Goal: Task Accomplishment & Management: Manage account settings

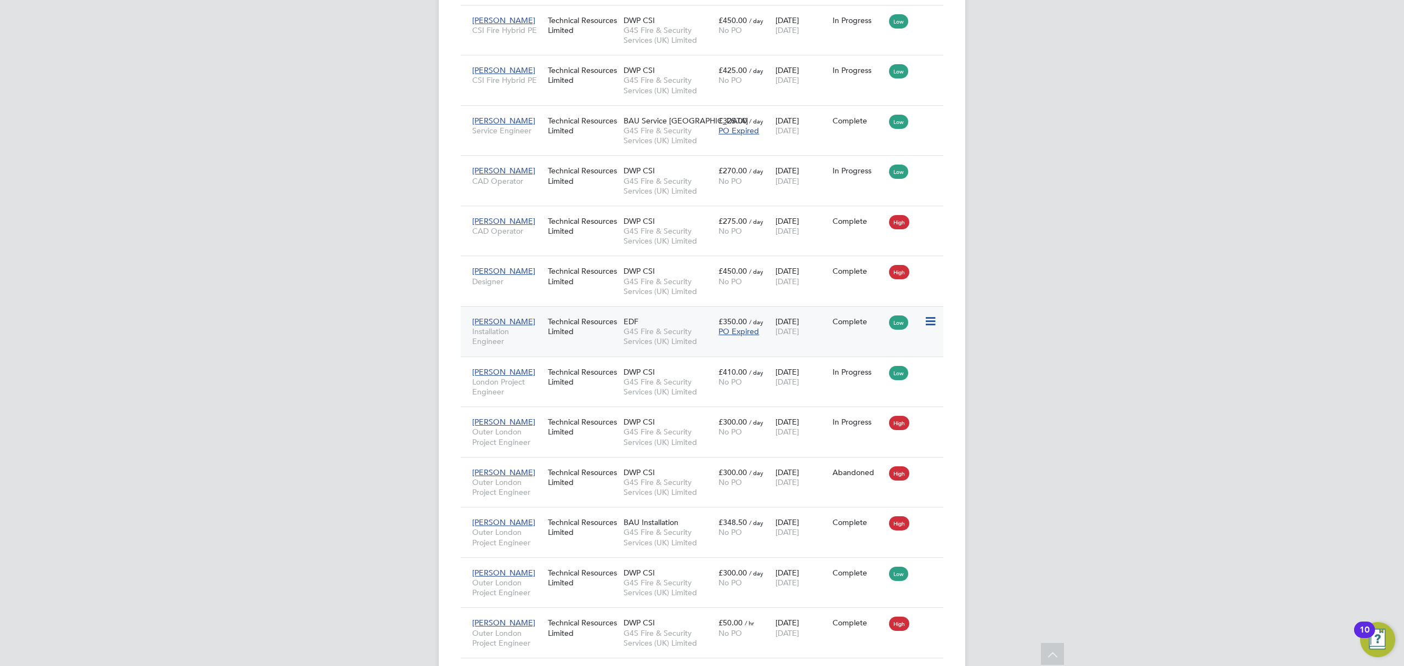
click at [796, 336] on div "10 Jul 2023 01 Aug 2025" at bounding box center [801, 326] width 57 height 31
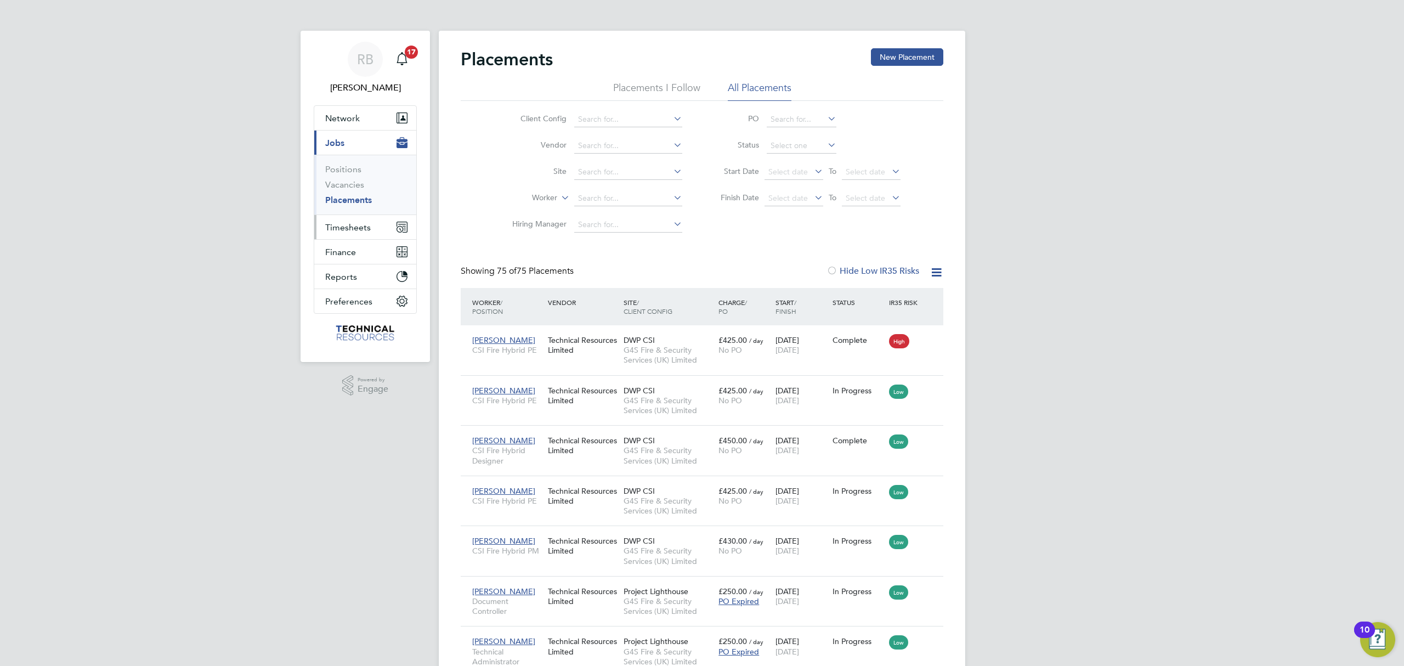
click at [356, 220] on button "Timesheets" at bounding box center [365, 227] width 102 height 24
click at [367, 195] on link "Timesheets" at bounding box center [348, 194] width 46 height 10
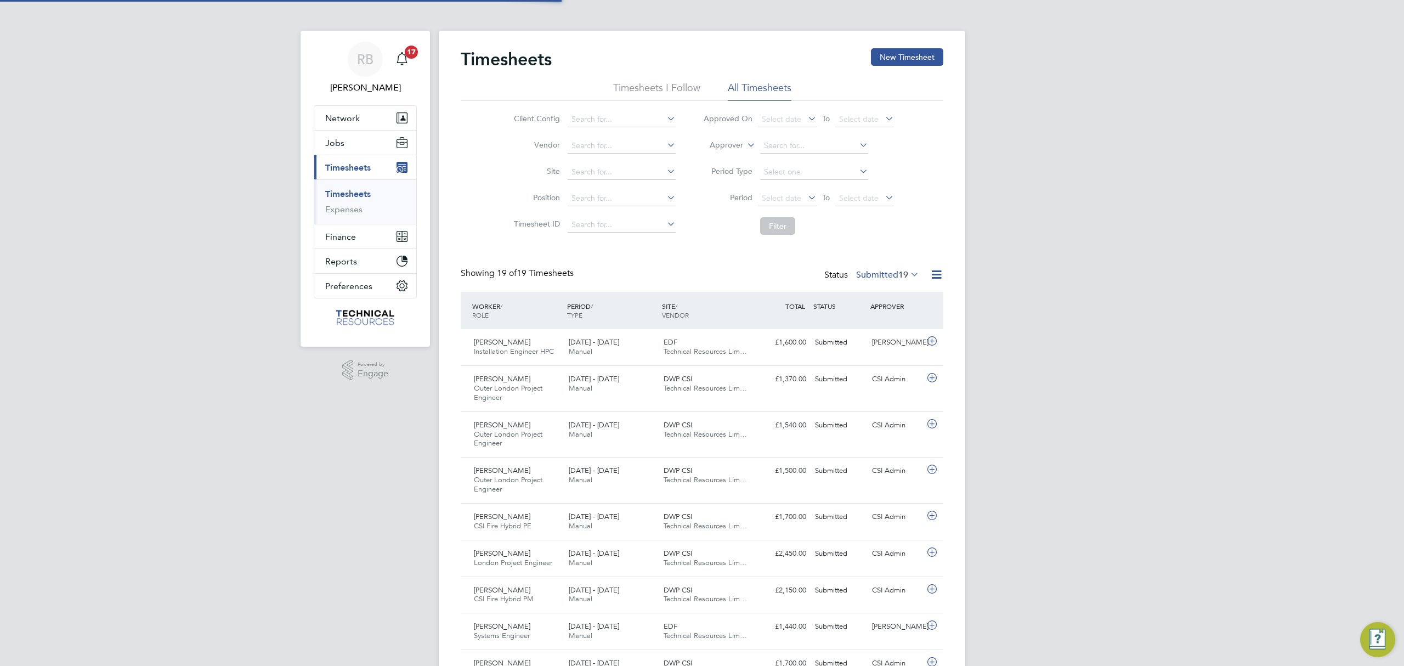
scroll to position [37, 95]
click at [1023, 275] on div "RB Rianna Bowles Notifications 17 Applications: Network Team Members Businesses…" at bounding box center [702, 546] width 1404 height 1093
click at [901, 274] on span "19" at bounding box center [903, 274] width 10 height 11
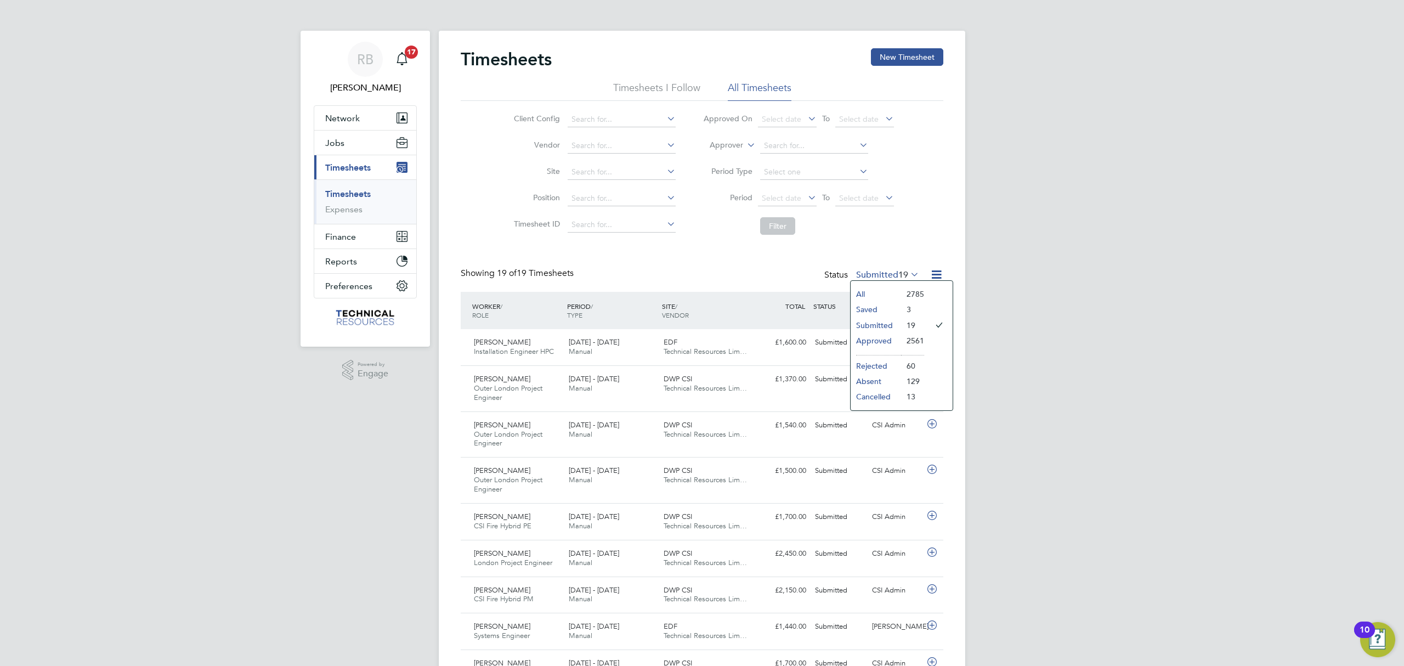
click at [885, 296] on li "All" at bounding box center [876, 293] width 50 height 15
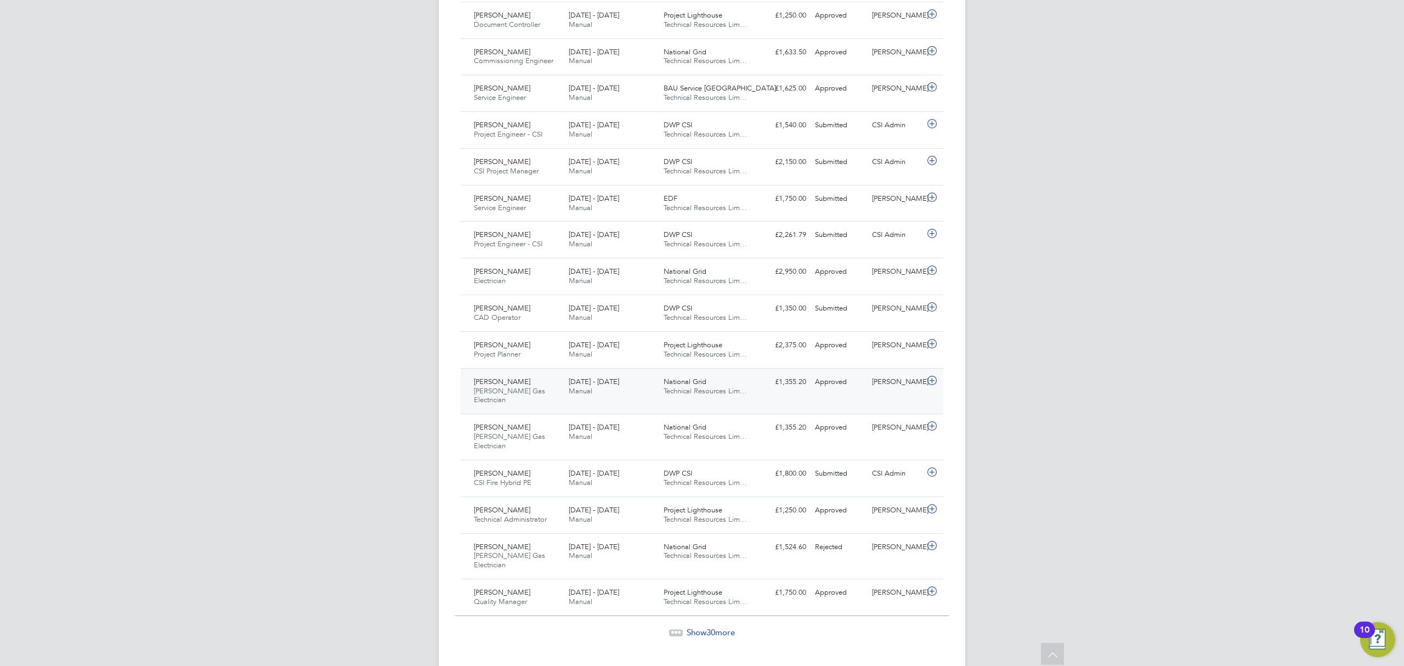
click at [523, 385] on div "Michael Smale SHEA Gas Electrician 4 - 10 Aug 2025" at bounding box center [517, 391] width 95 height 37
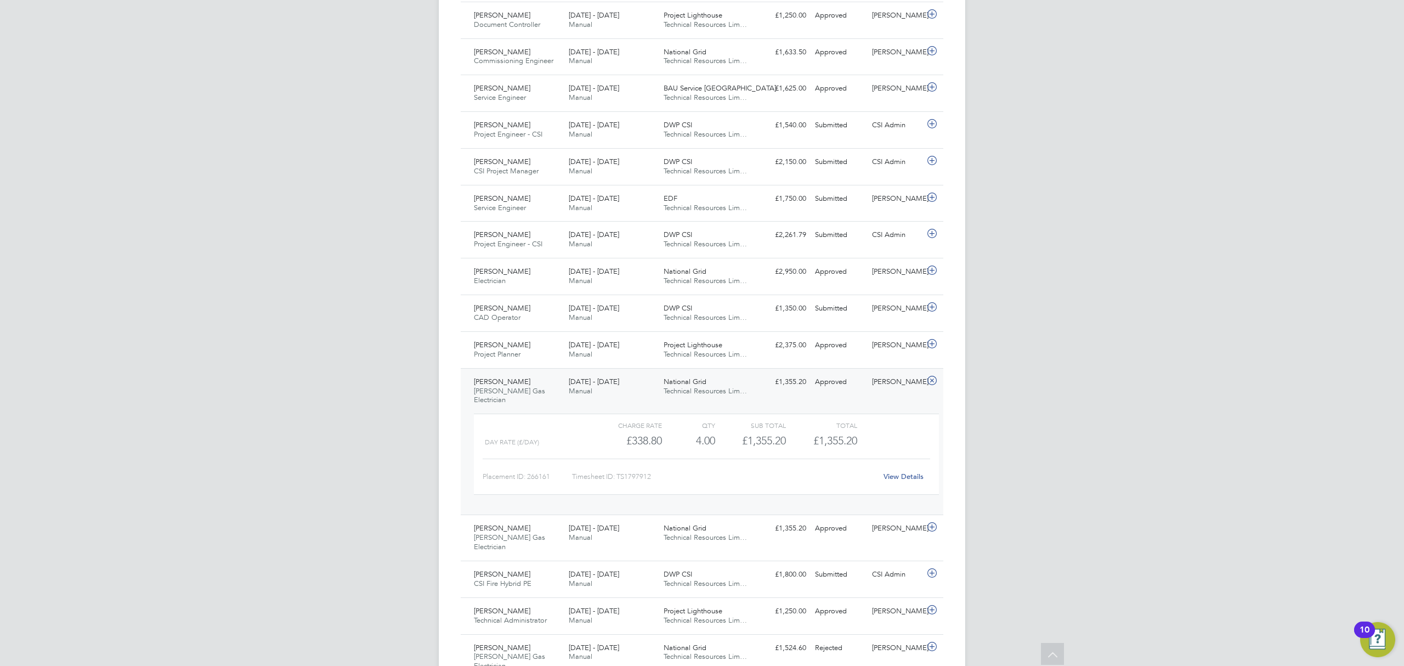
click at [922, 474] on link "View Details" at bounding box center [904, 476] width 40 height 9
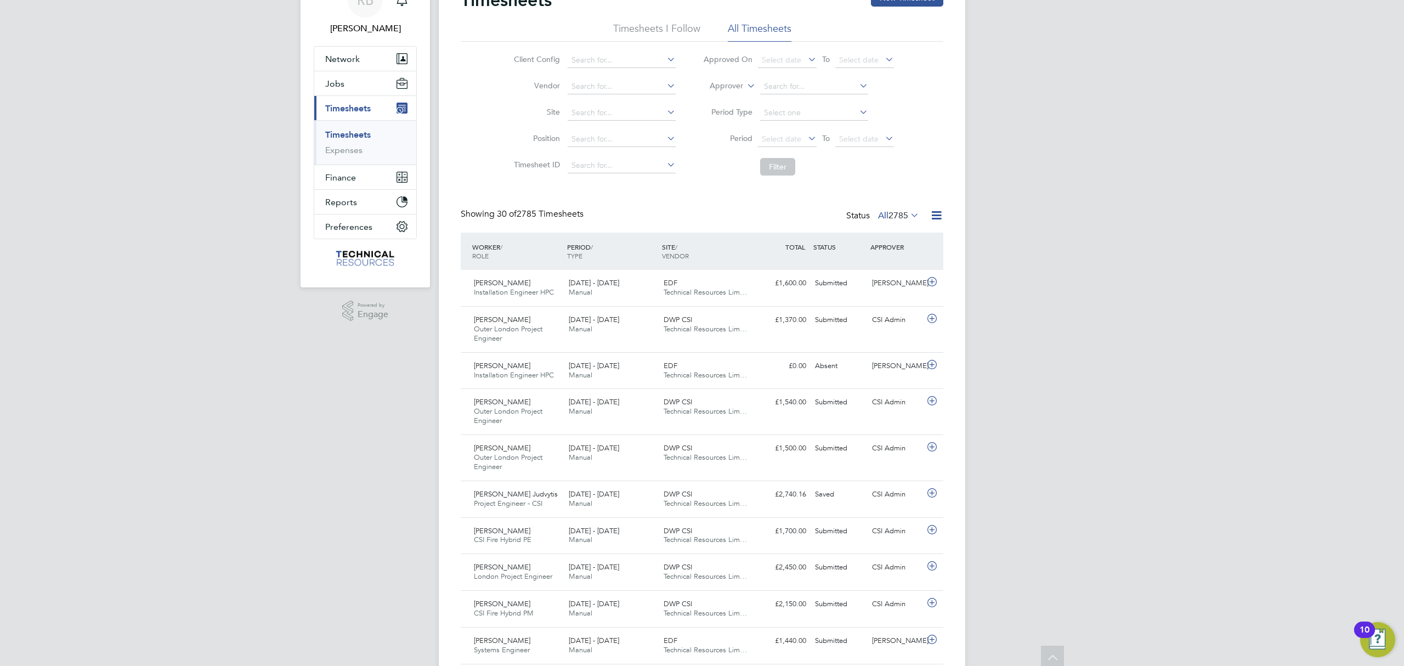
scroll to position [0, 0]
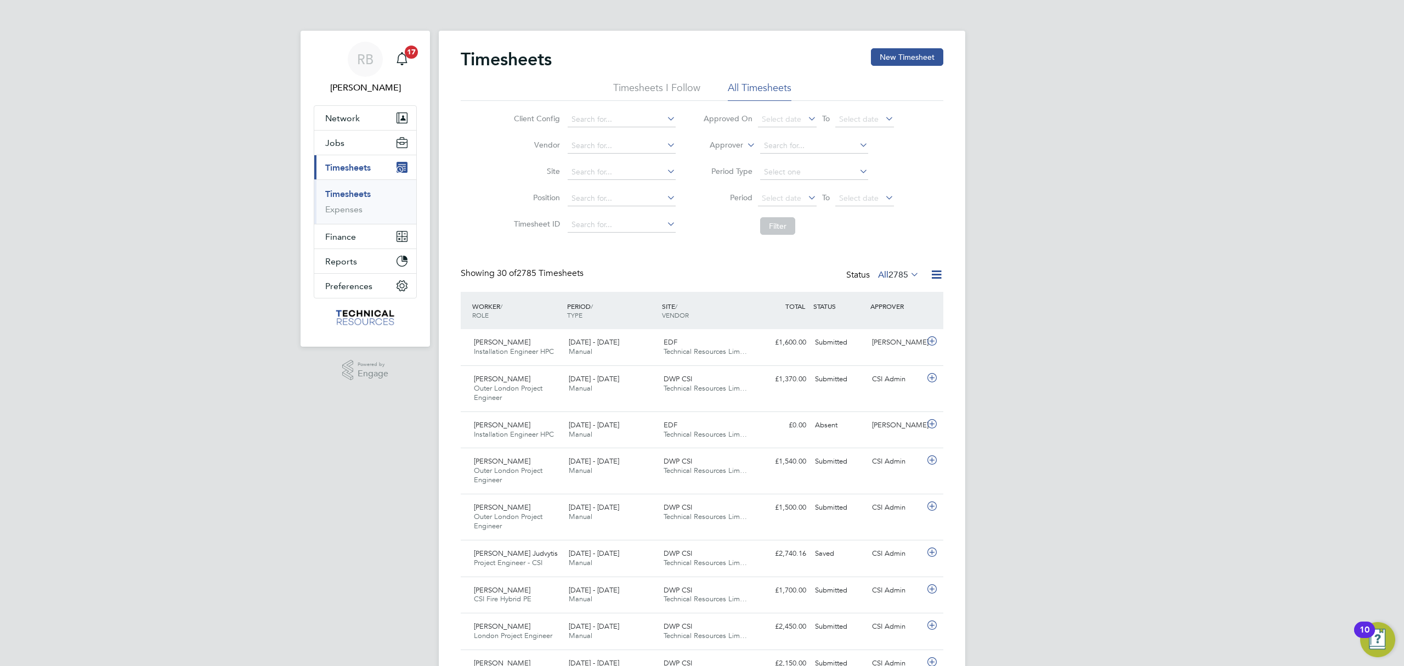
click at [891, 273] on span "2785" at bounding box center [899, 274] width 20 height 11
click at [886, 323] on li "Submitted" at bounding box center [886, 325] width 50 height 15
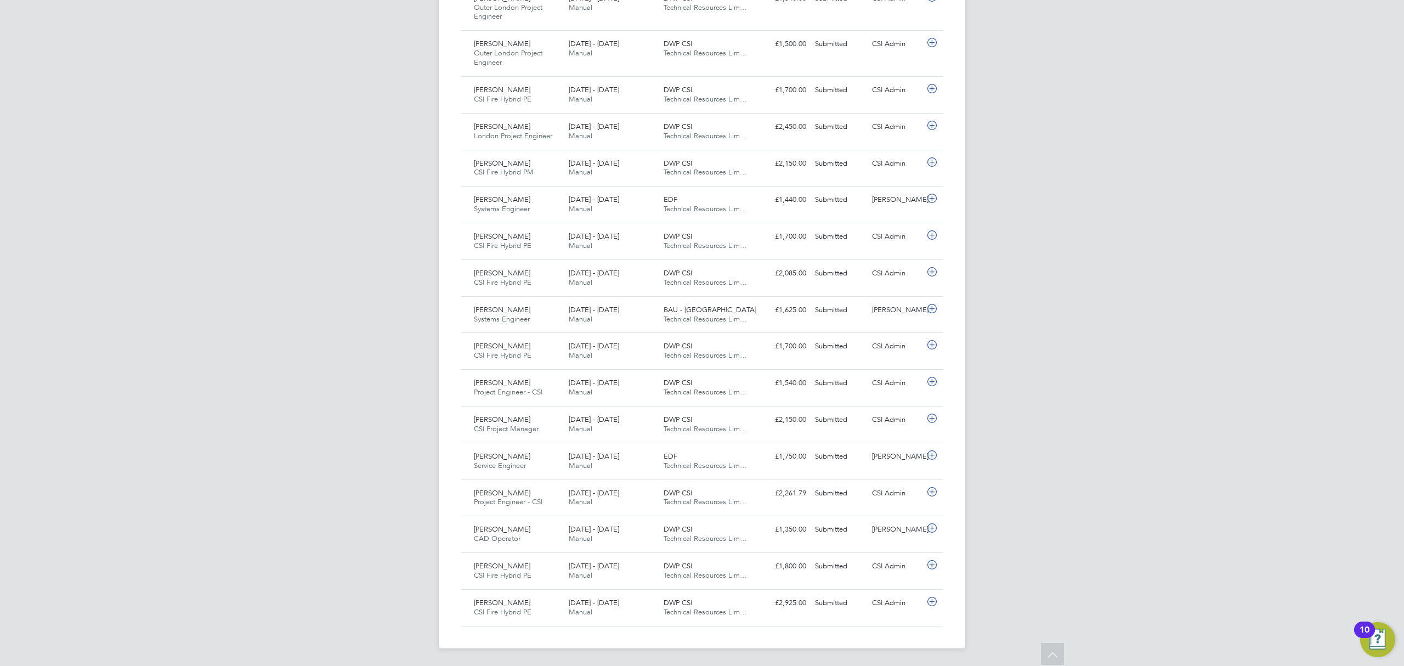
click at [1033, 432] on div "RB Rianna Bowles Notifications 17 Applications: Network Team Members Businesses…" at bounding box center [702, 119] width 1404 height 1093
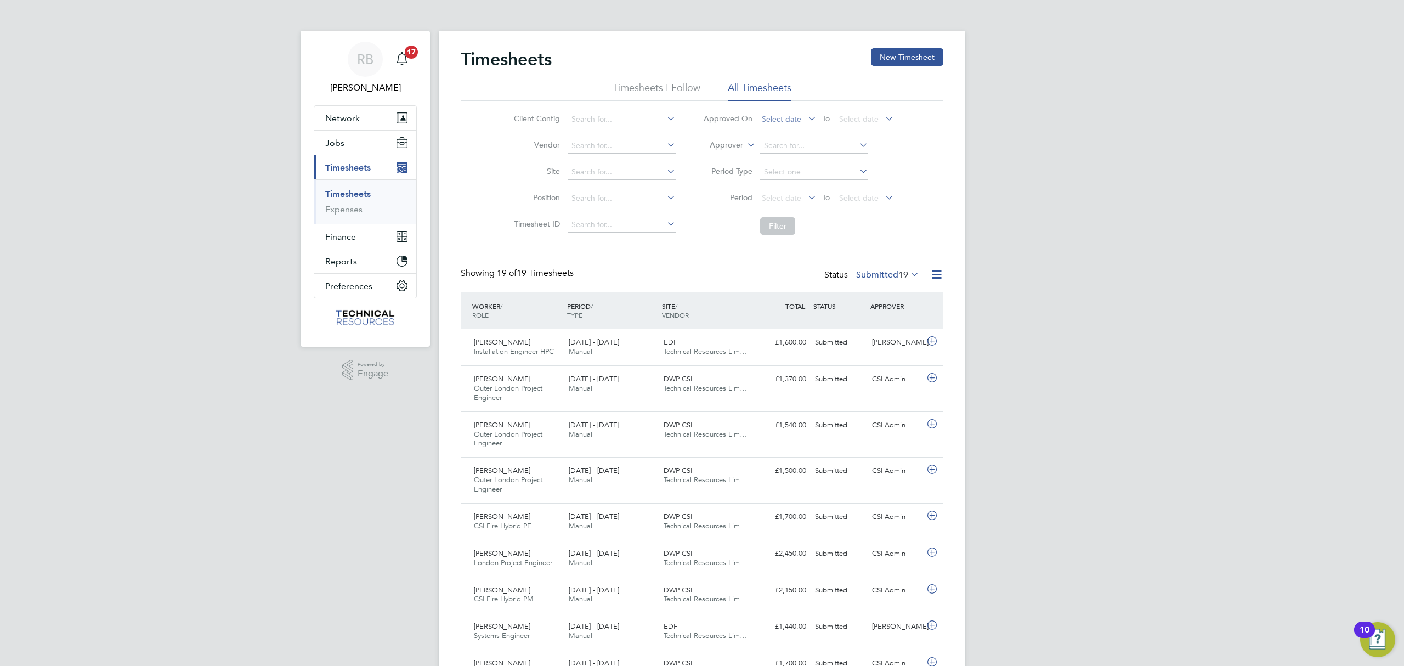
click at [791, 121] on span "Select date" at bounding box center [781, 119] width 39 height 10
click at [1170, 161] on div "RB Rianna Bowles Notifications 17 Applications: Network Team Members Businesses…" at bounding box center [702, 546] width 1404 height 1093
click at [798, 202] on span "Select date" at bounding box center [787, 198] width 59 height 15
click at [782, 221] on icon at bounding box center [786, 218] width 10 height 12
click at [773, 351] on span "28" at bounding box center [775, 345] width 21 height 21
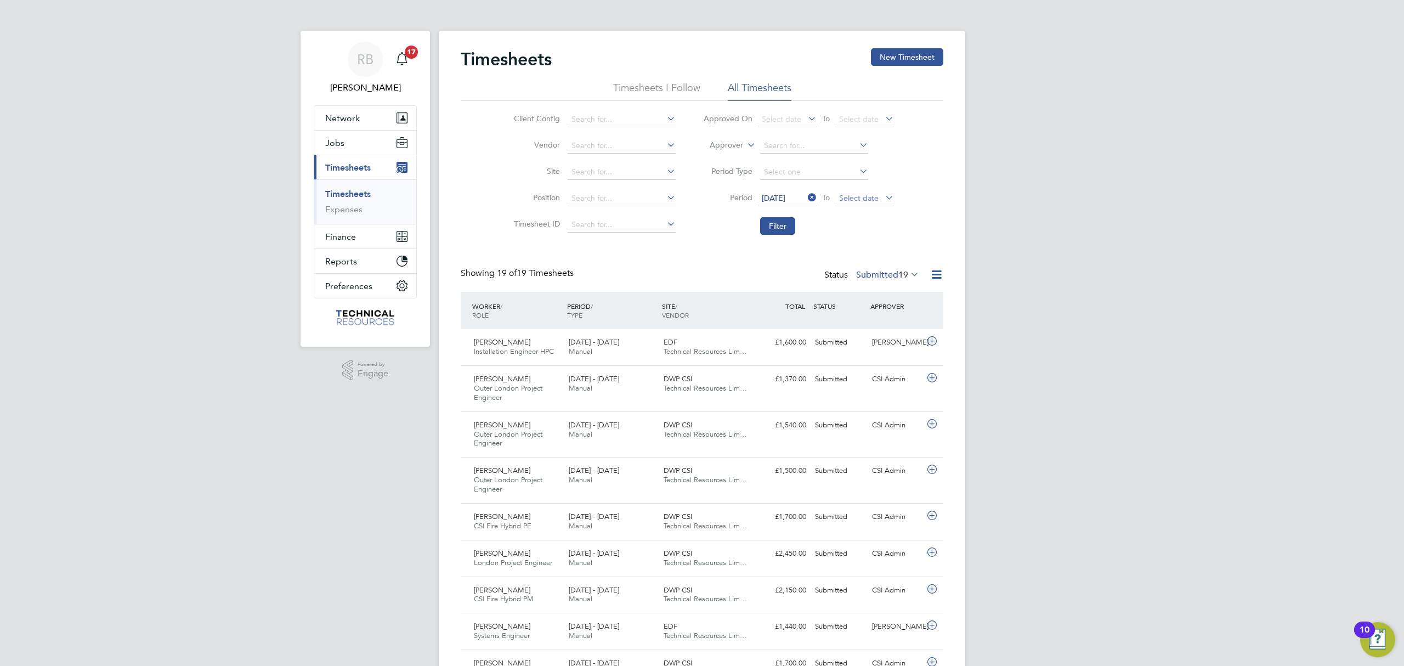
click at [877, 202] on span "Select date" at bounding box center [864, 198] width 59 height 15
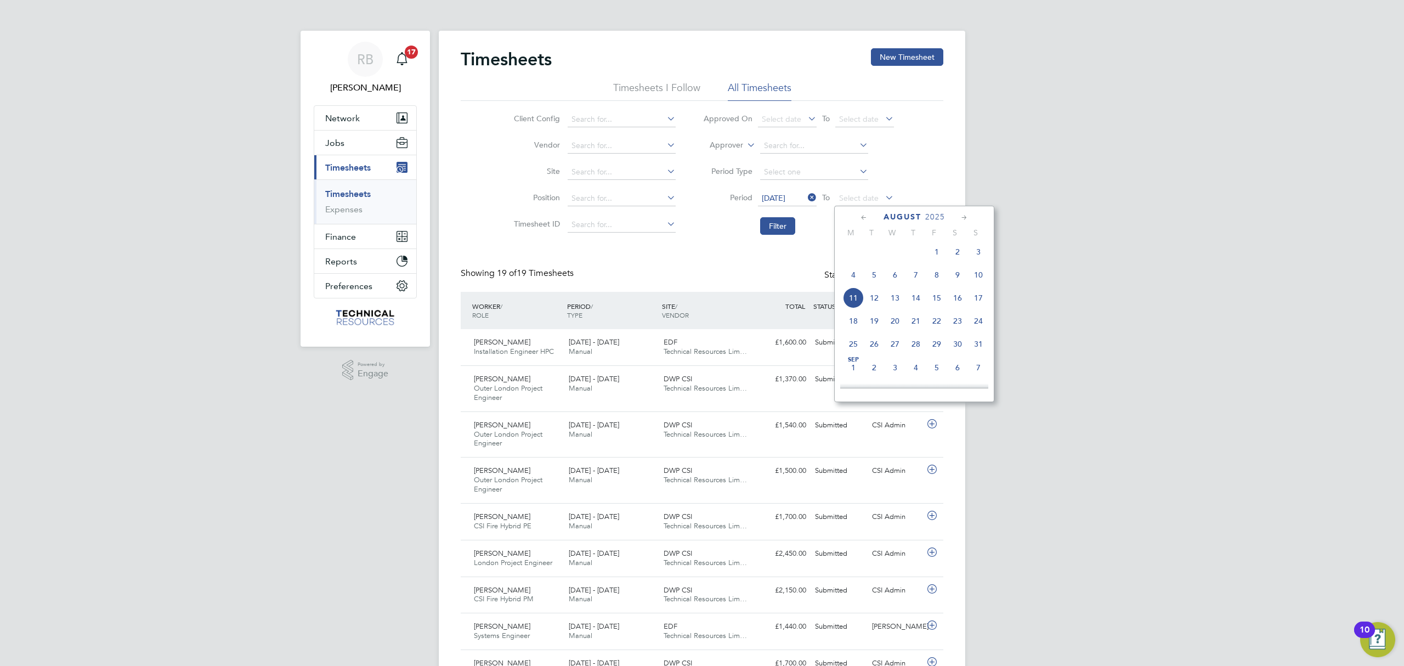
click at [975, 258] on span "3" at bounding box center [978, 251] width 21 height 21
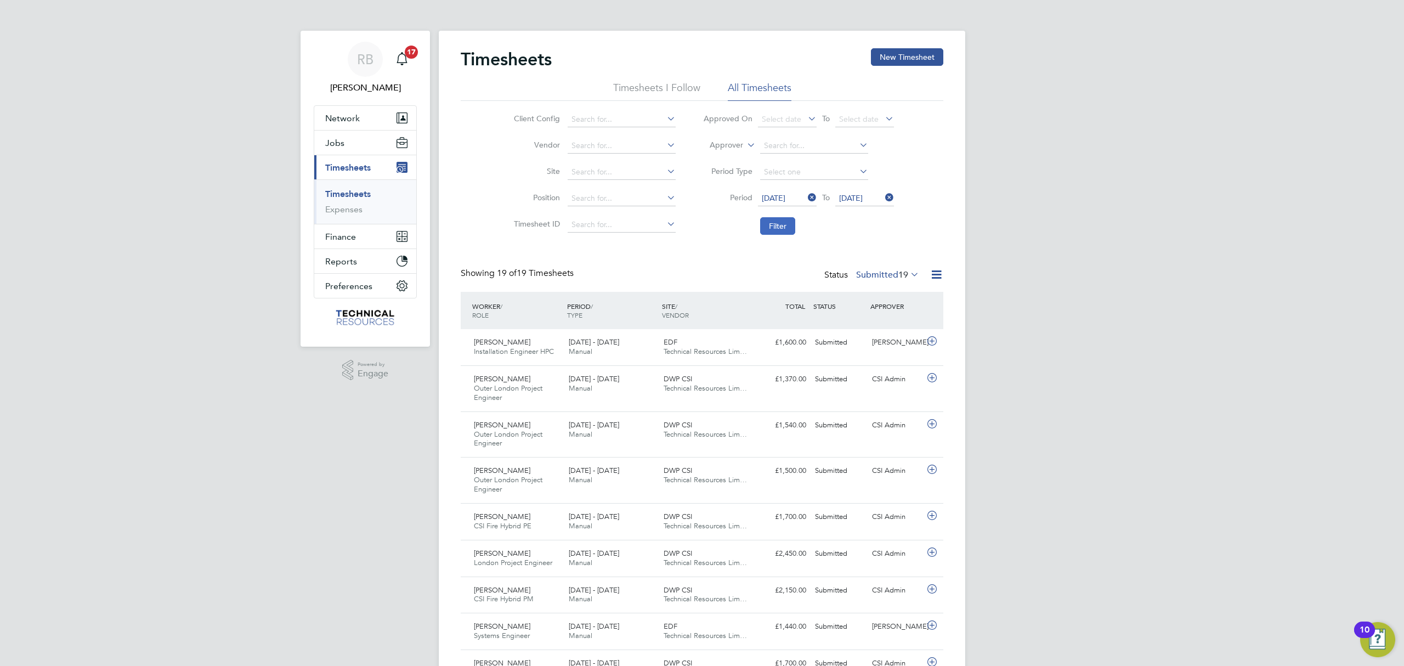
click at [773, 219] on button "Filter" at bounding box center [777, 226] width 35 height 18
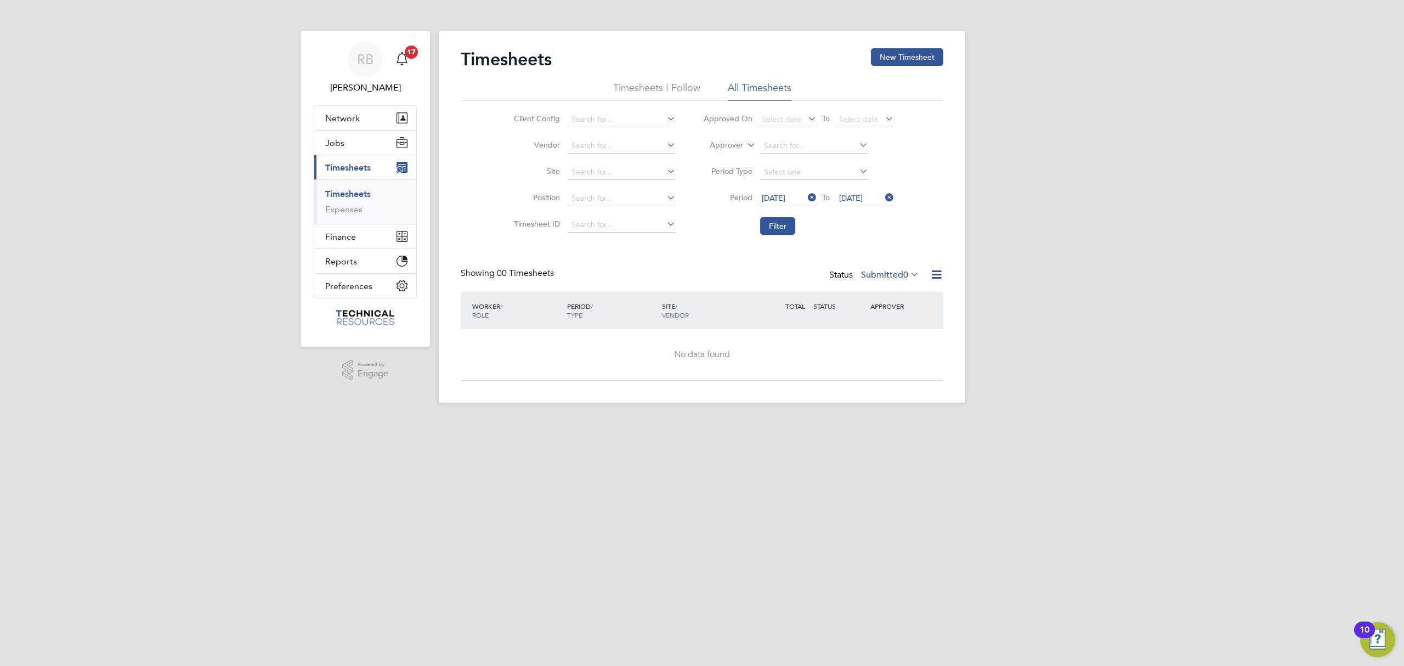
click at [904, 278] on span "0" at bounding box center [905, 274] width 5 height 11
click at [913, 339] on li "30" at bounding box center [919, 340] width 14 height 15
click at [908, 279] on icon at bounding box center [908, 274] width 0 height 15
click at [879, 347] on li "Approved" at bounding box center [886, 340] width 50 height 15
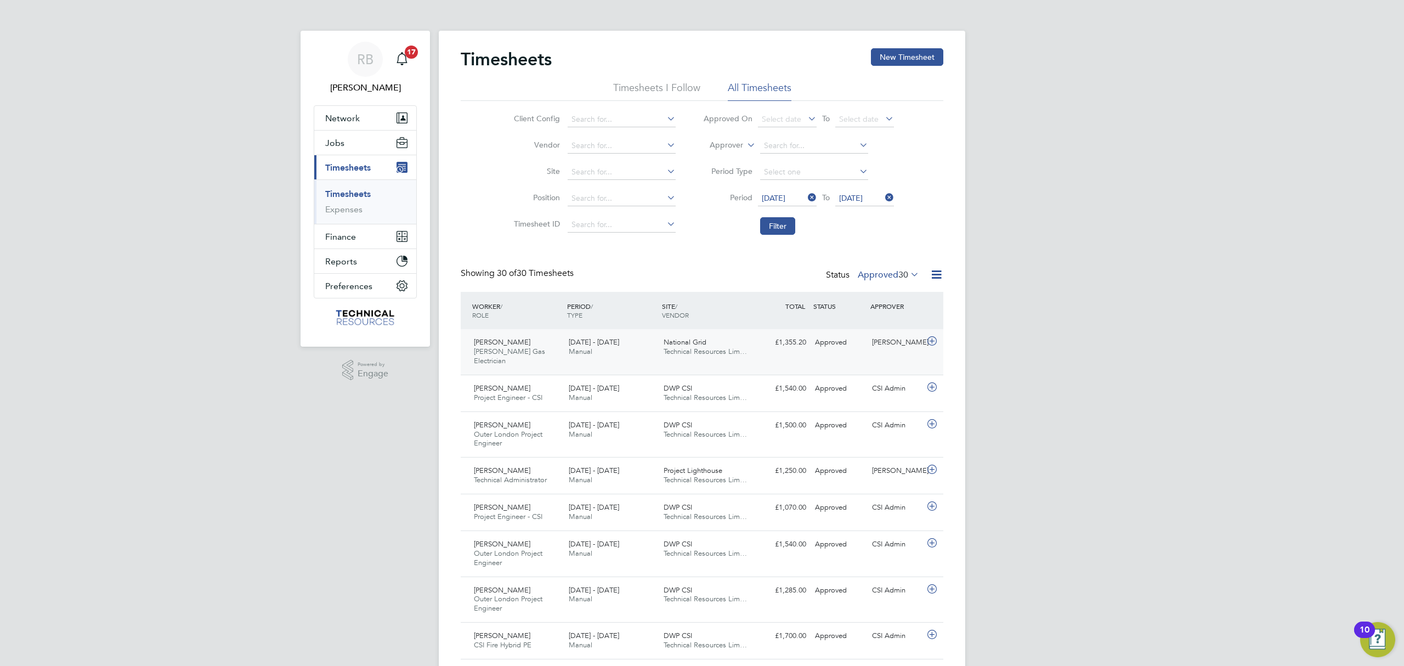
click at [866, 351] on div "Approved" at bounding box center [839, 343] width 57 height 18
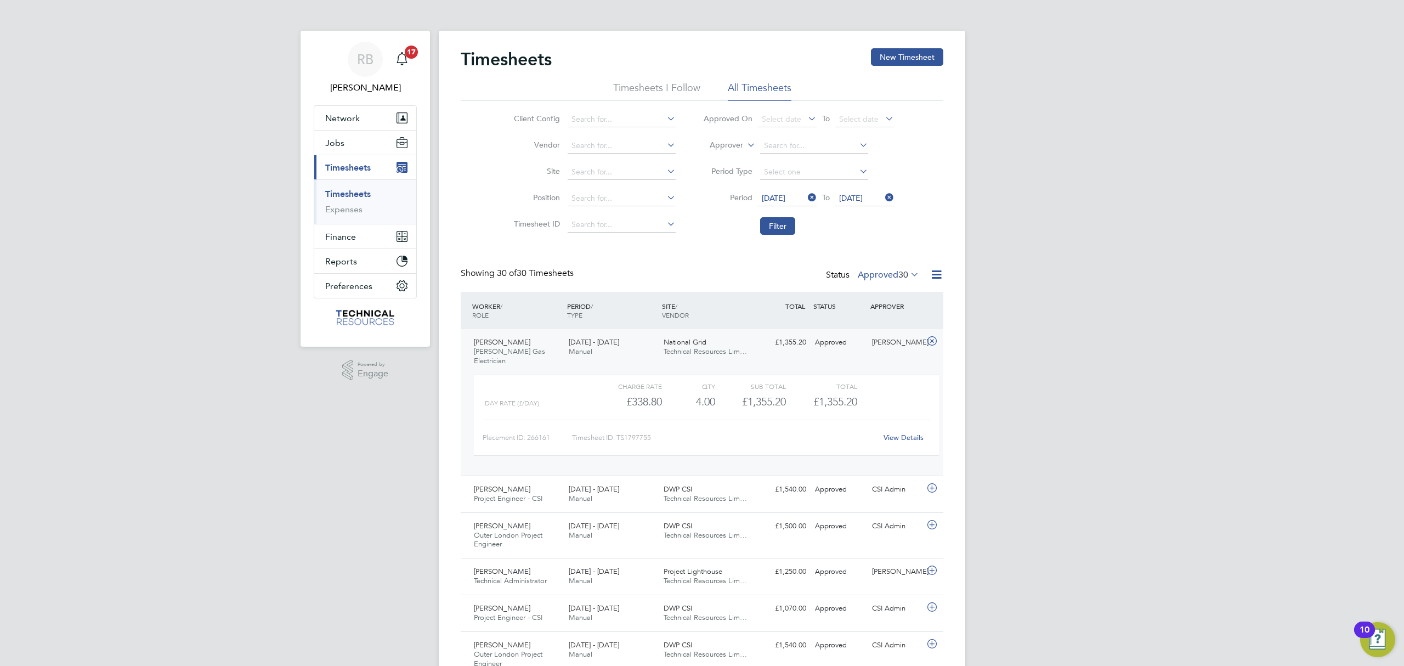
click at [894, 433] on link "View Details" at bounding box center [904, 437] width 40 height 9
click at [577, 346] on span "28 Jul - 3 Aug 2025" at bounding box center [594, 341] width 50 height 9
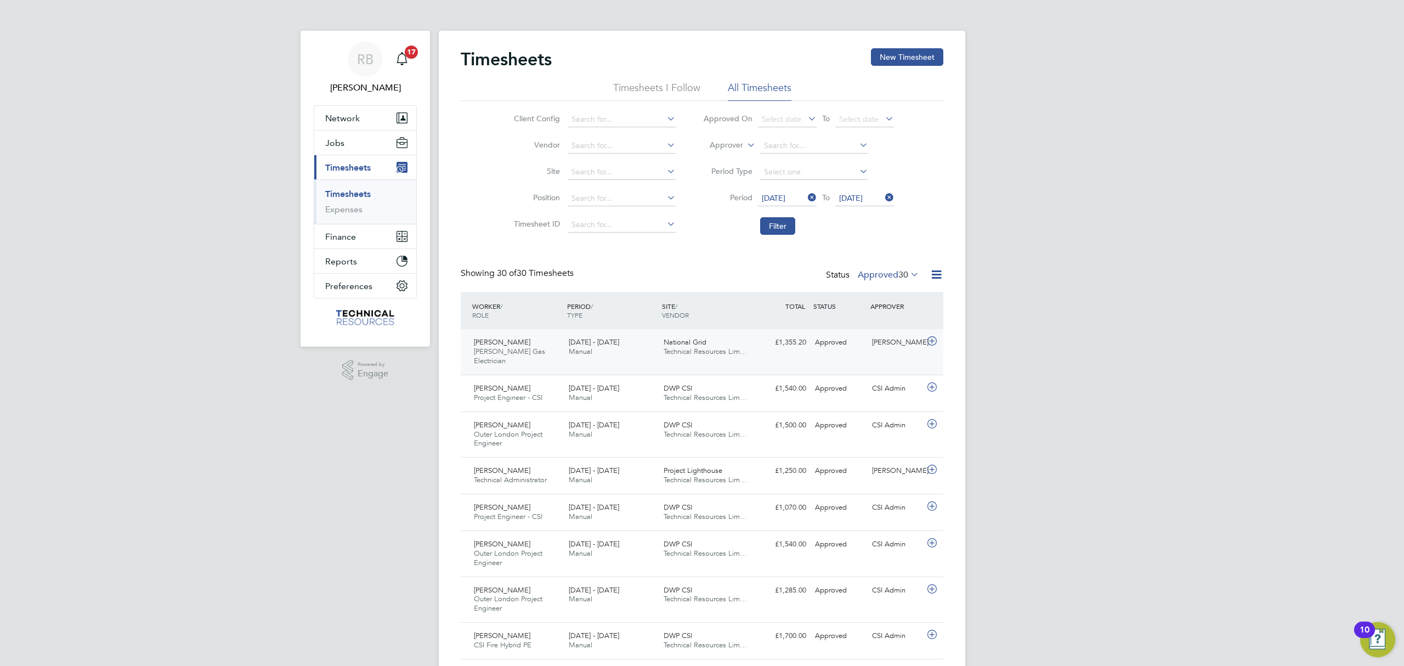
click at [577, 346] on span "28 Jul - 3 Aug 2025" at bounding box center [594, 341] width 50 height 9
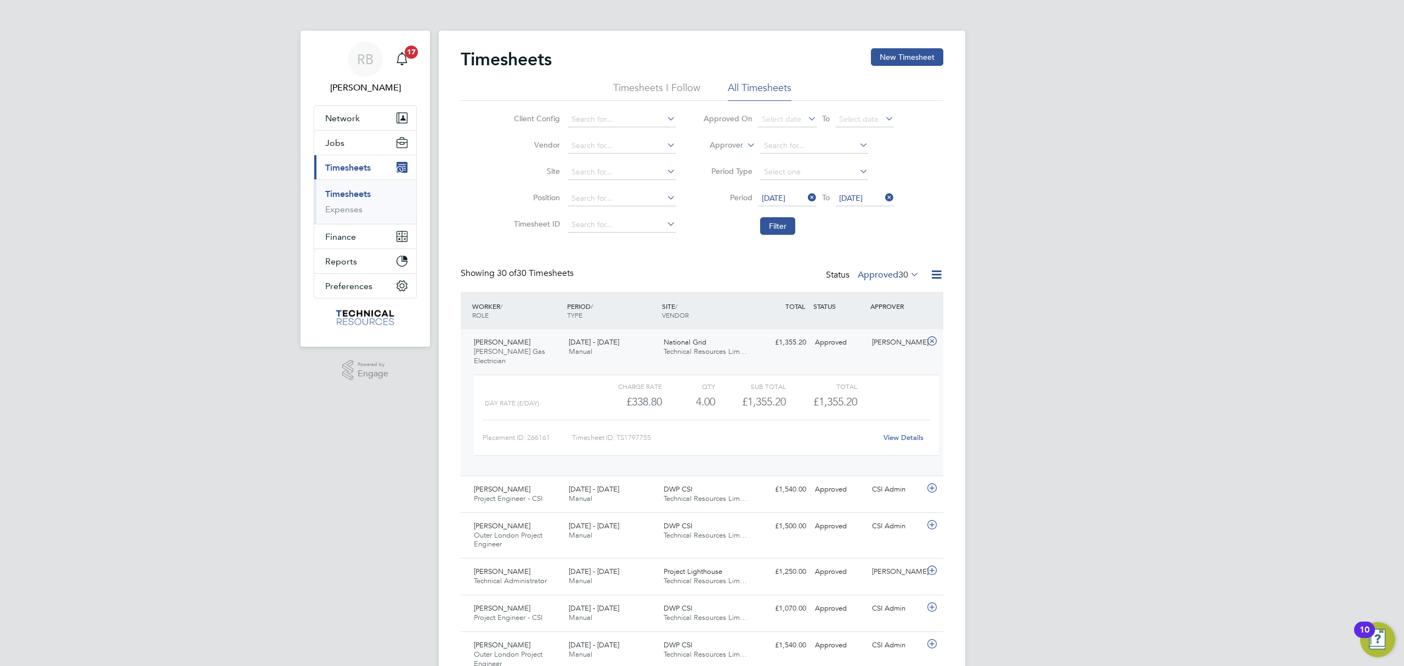
click at [898, 433] on link "View Details" at bounding box center [904, 437] width 40 height 9
click at [356, 233] on button "Finance" at bounding box center [365, 236] width 102 height 24
click at [363, 222] on link "Invoices & Credit Notes" at bounding box center [359, 223] width 69 height 21
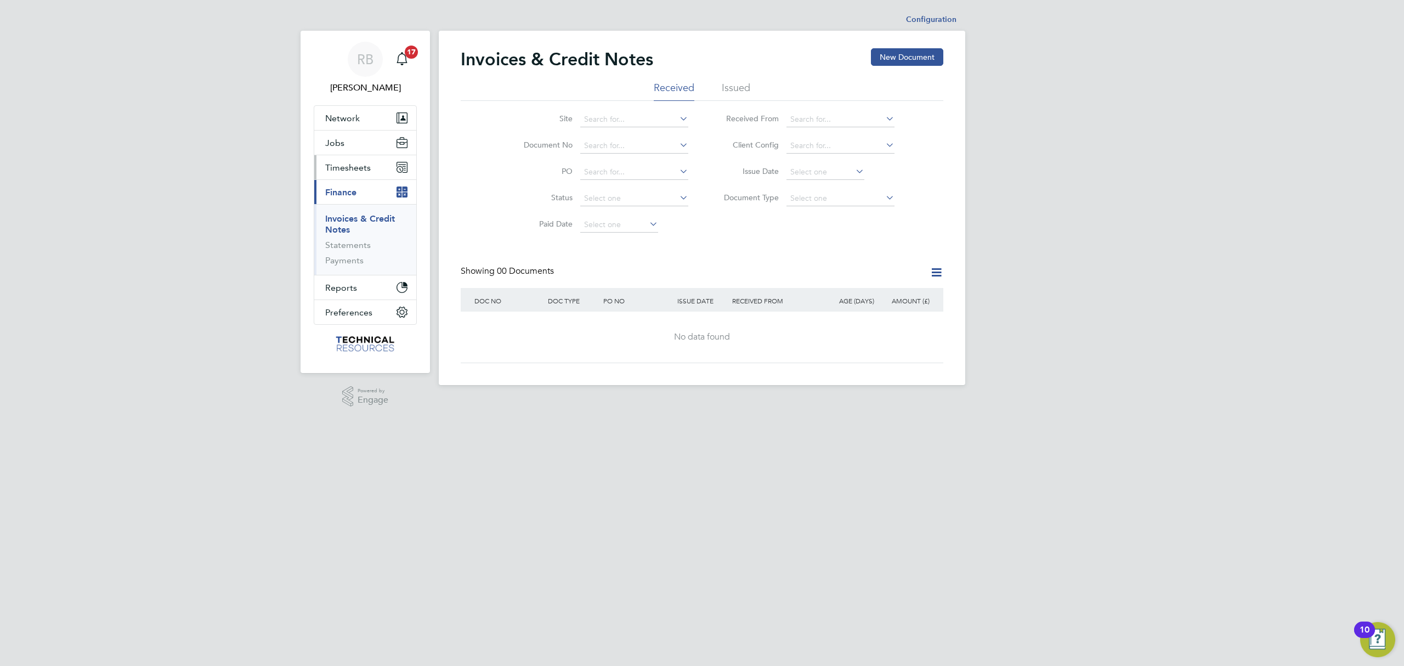
click at [394, 163] on button "Timesheets" at bounding box center [365, 167] width 102 height 24
click at [350, 195] on link "Timesheets" at bounding box center [348, 194] width 46 height 10
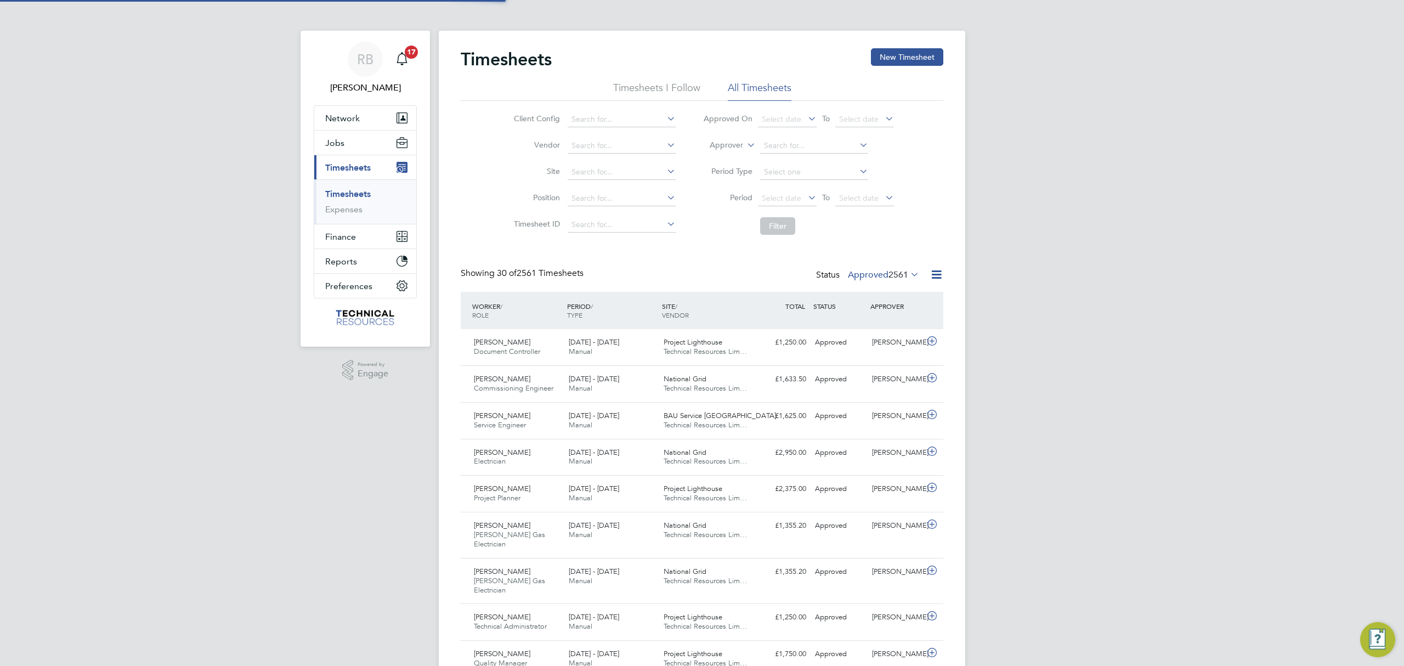
scroll to position [27, 95]
click at [884, 281] on div "Status Approved 2561" at bounding box center [868, 275] width 105 height 15
click at [884, 275] on label "Approved 2561" at bounding box center [883, 274] width 71 height 11
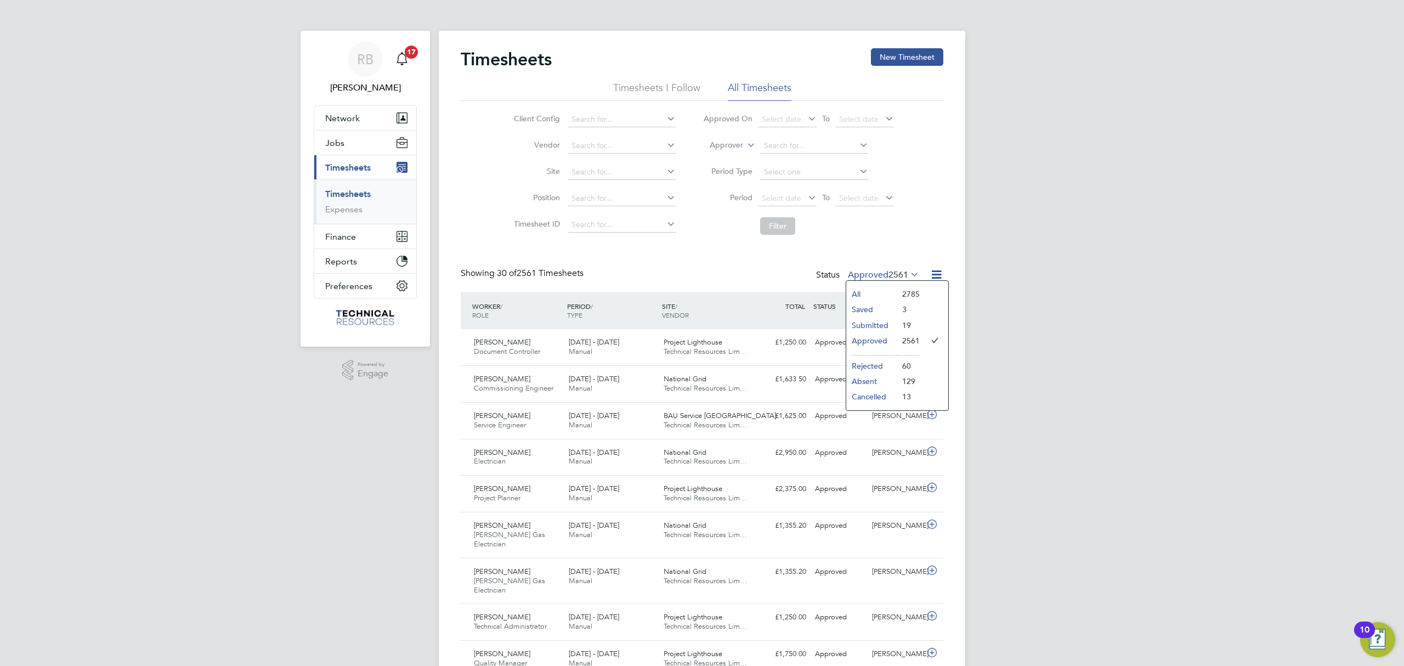
click at [939, 273] on icon at bounding box center [937, 275] width 14 height 14
click at [346, 143] on button "Jobs" at bounding box center [365, 143] width 102 height 24
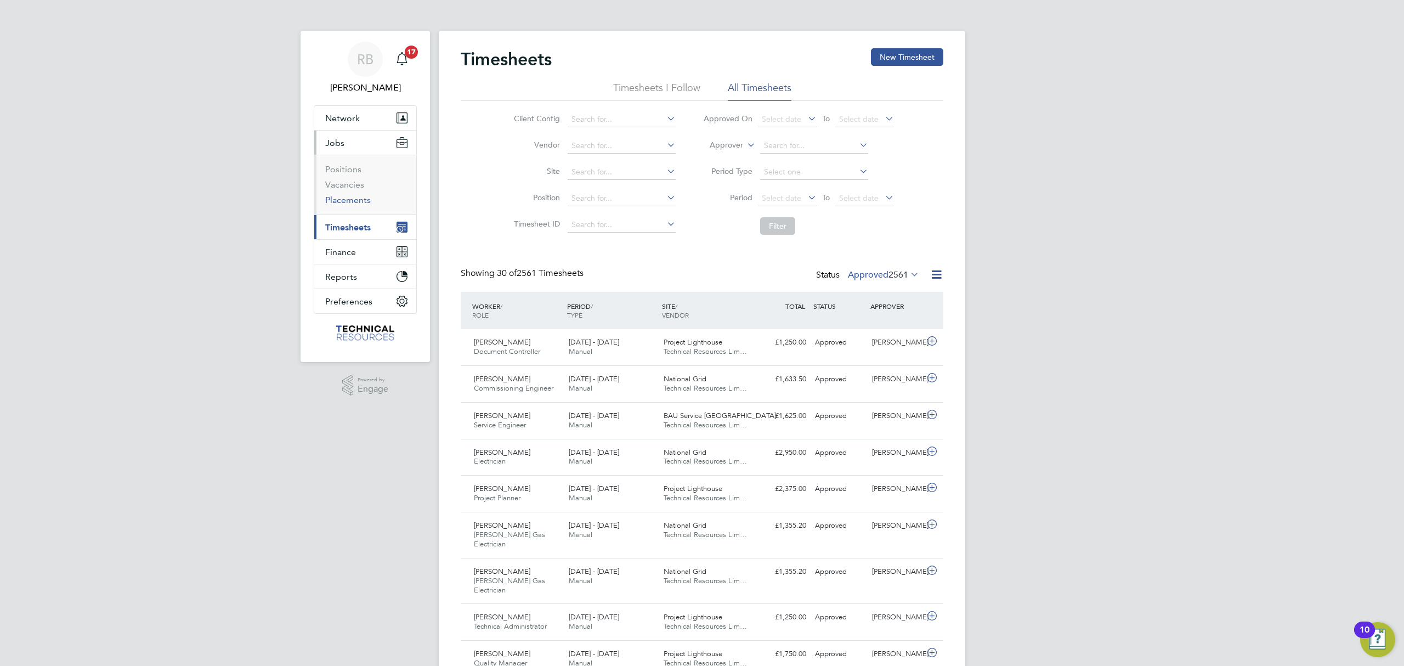
click at [356, 202] on link "Placements" at bounding box center [348, 200] width 46 height 10
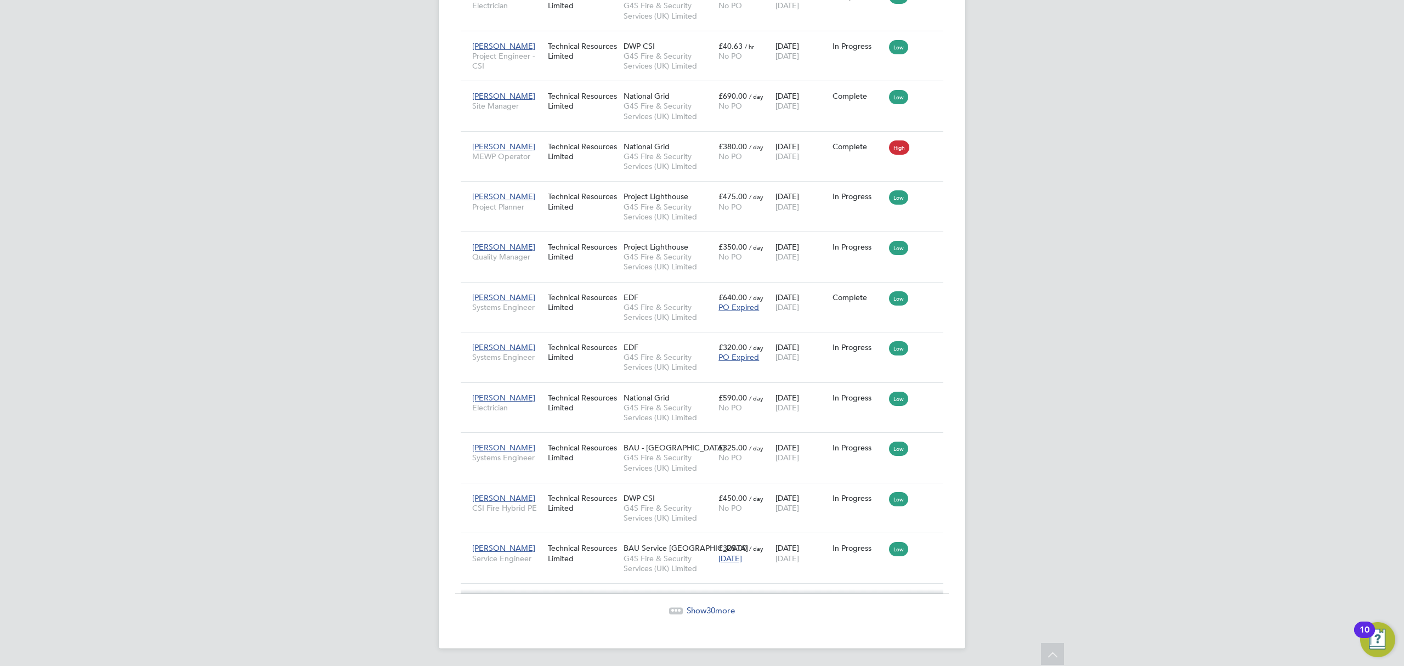
click at [694, 602] on div "Show 30 more" at bounding box center [702, 602] width 494 height 27
click at [725, 611] on span "Show 30 more" at bounding box center [711, 610] width 48 height 10
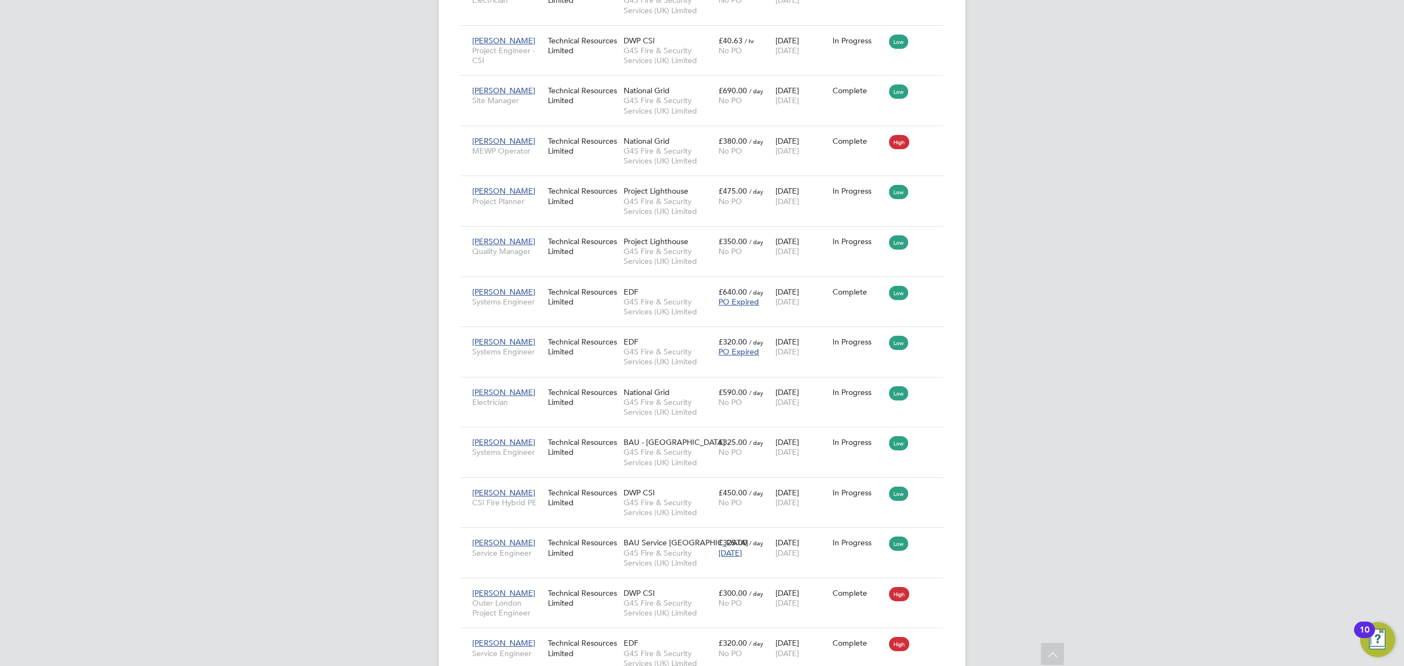
click at [1011, 255] on div "RB Rianna Bowles Notifications 17 Applications: Network Team Members Businesses…" at bounding box center [702, 456] width 1404 height 3421
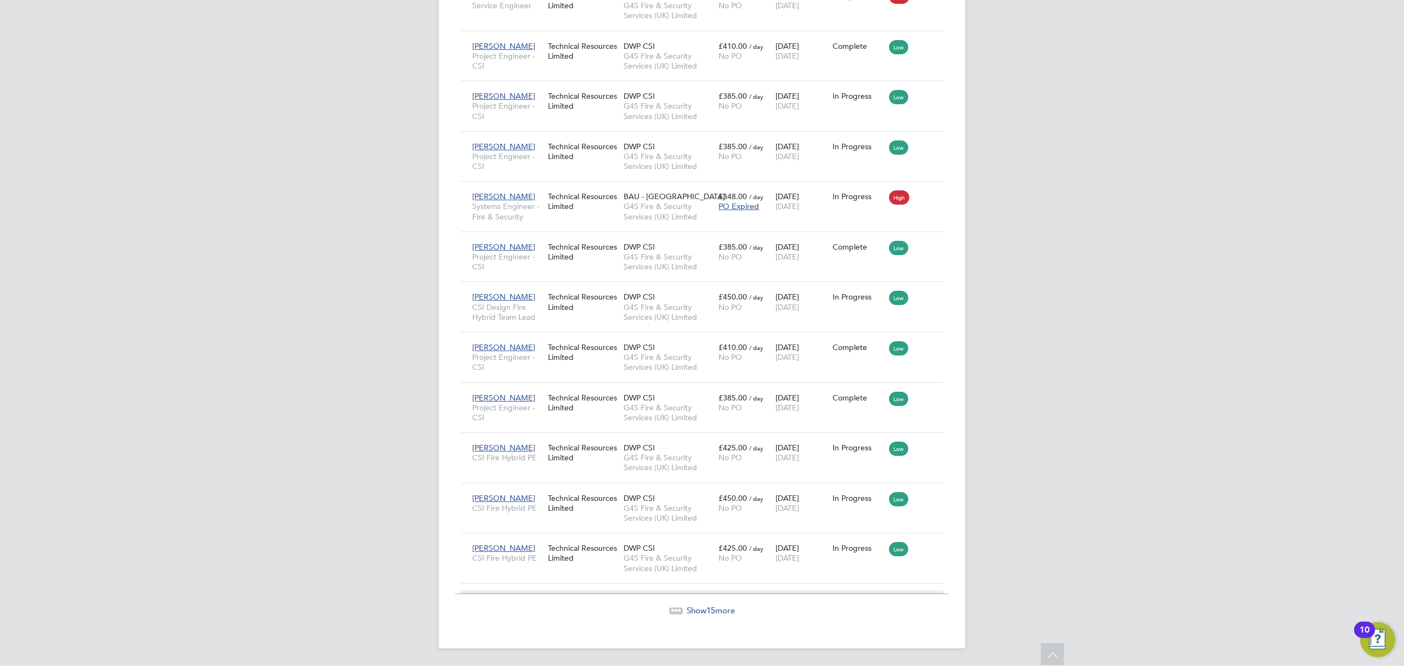
click at [698, 608] on span "Show 15 more" at bounding box center [711, 610] width 48 height 10
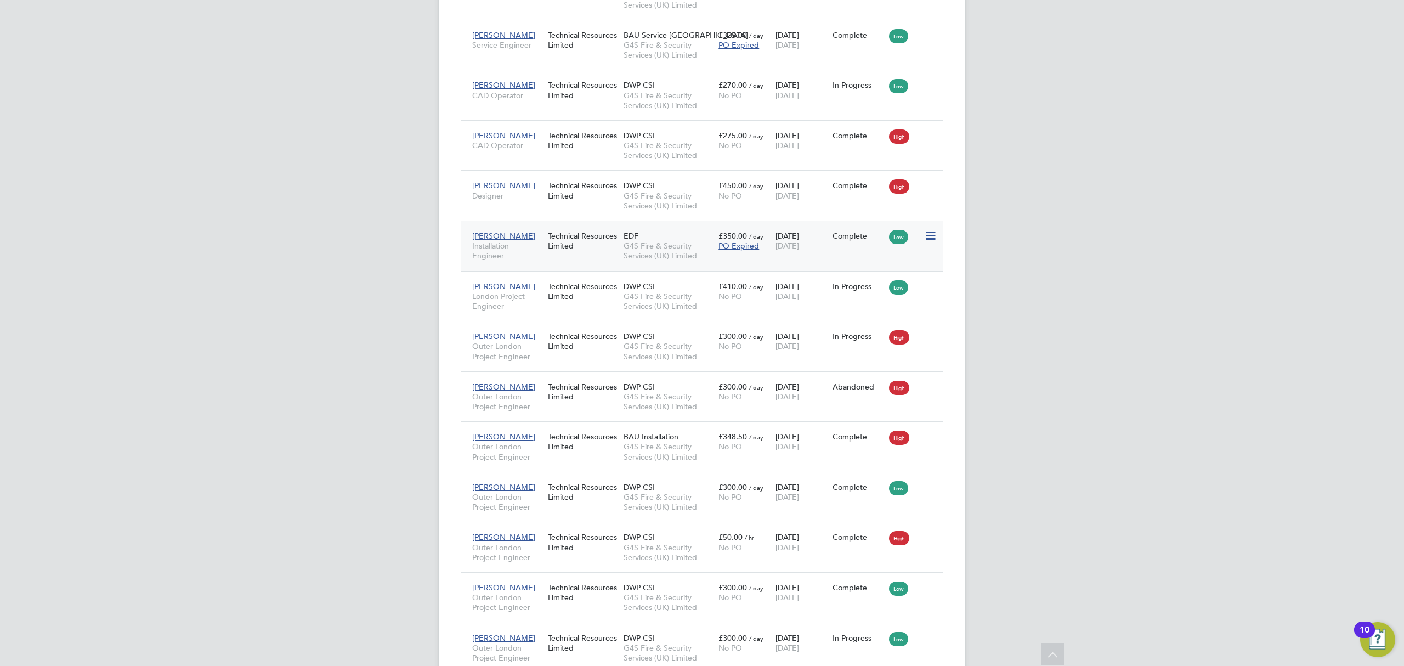
click at [811, 235] on div "David Grier Installation Engineer Technical Resources Limited EDF G4S Fire & Se…" at bounding box center [702, 246] width 483 height 50
click at [811, 244] on div "10 Jul 2023 10 Aug 2025" at bounding box center [801, 240] width 57 height 31
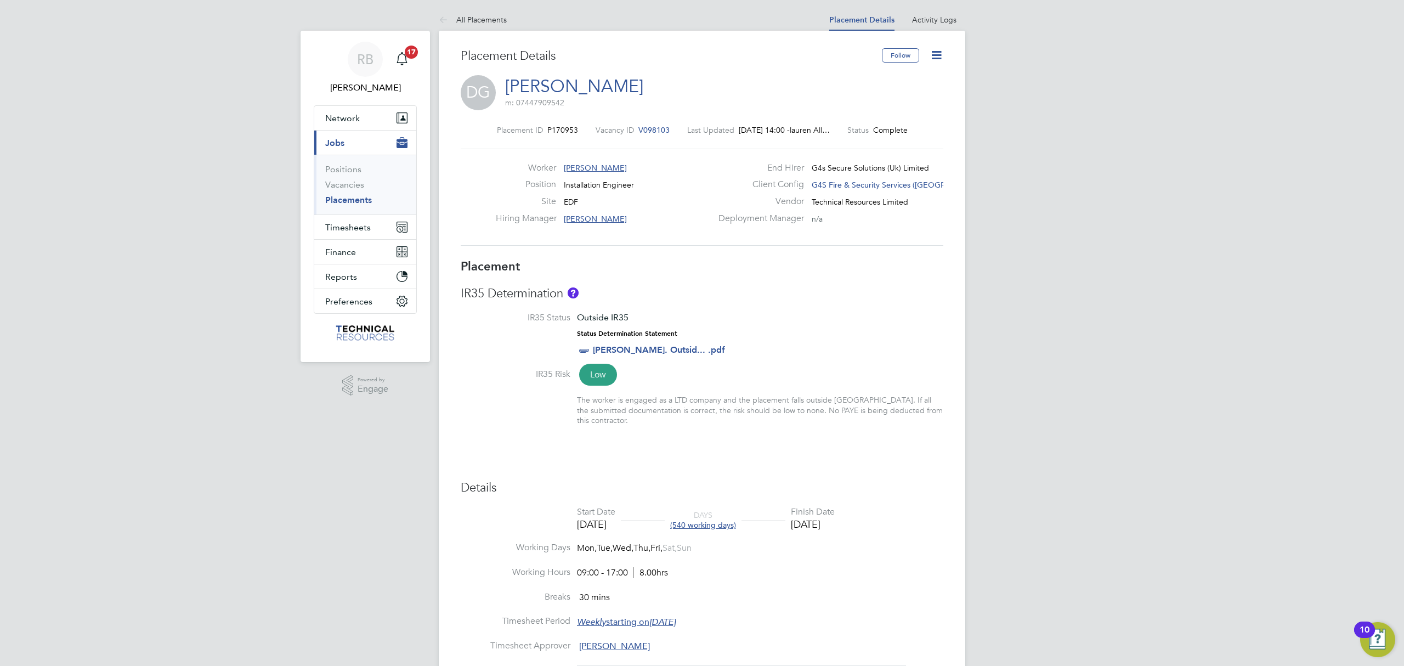
click at [937, 56] on icon at bounding box center [937, 55] width 14 height 14
click at [898, 84] on li "Edit Placement e" at bounding box center [901, 81] width 81 height 15
type input "Ian Mellor"
type input "10 Jul 2023"
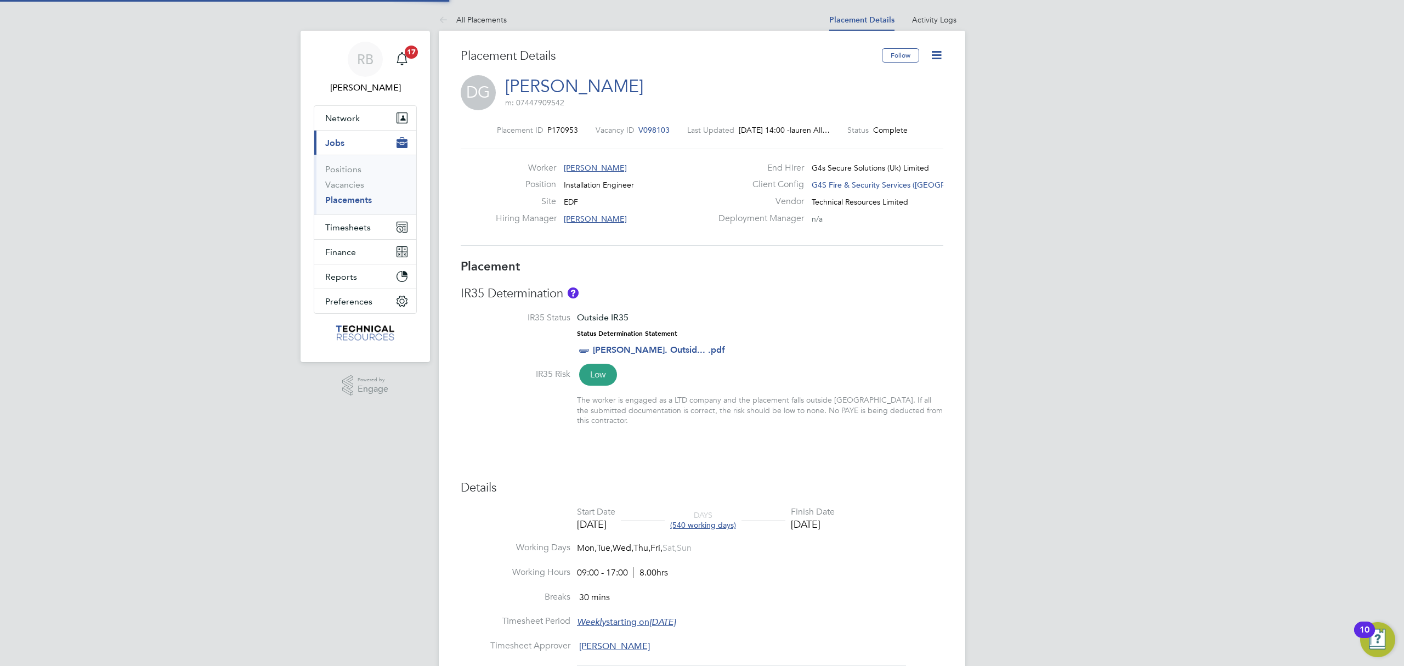
type input "01 Aug 2025"
type input "09:00"
type input "17:00"
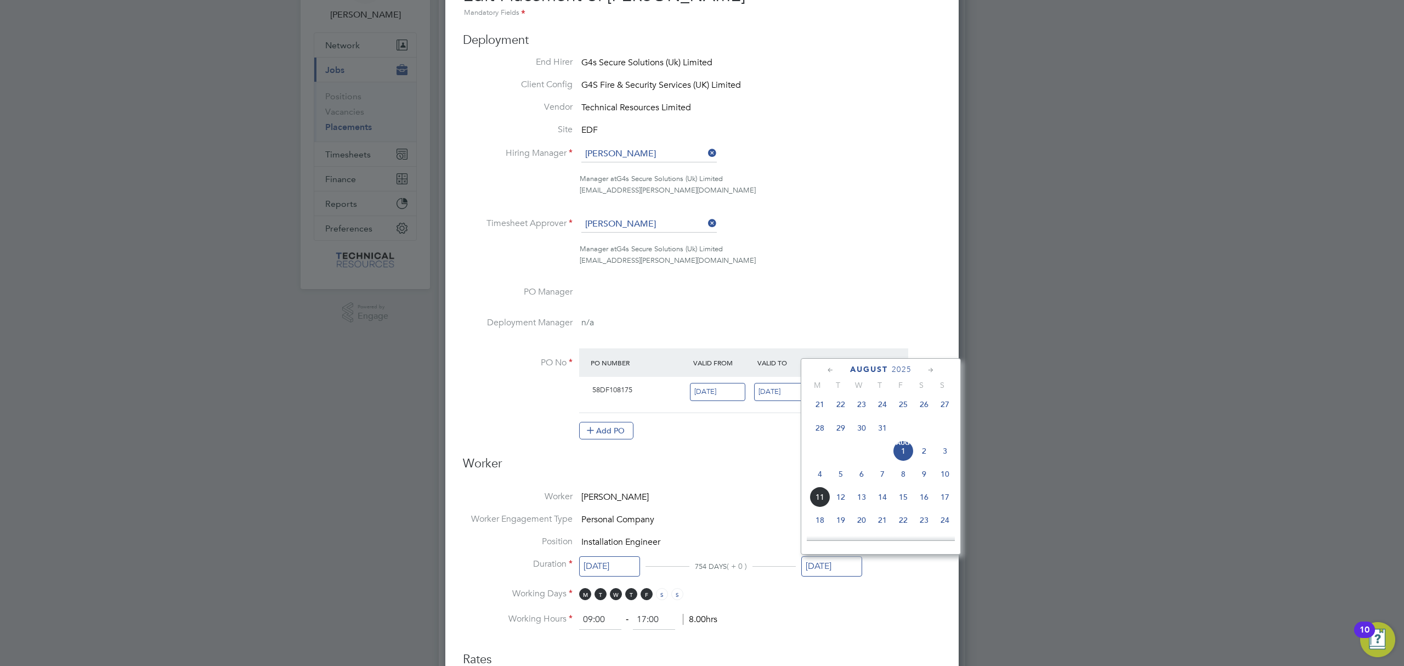
click at [841, 568] on input "01 Aug 2025" at bounding box center [831, 566] width 61 height 20
click at [941, 482] on span "10" at bounding box center [945, 474] width 21 height 21
type input "10 Aug 2025"
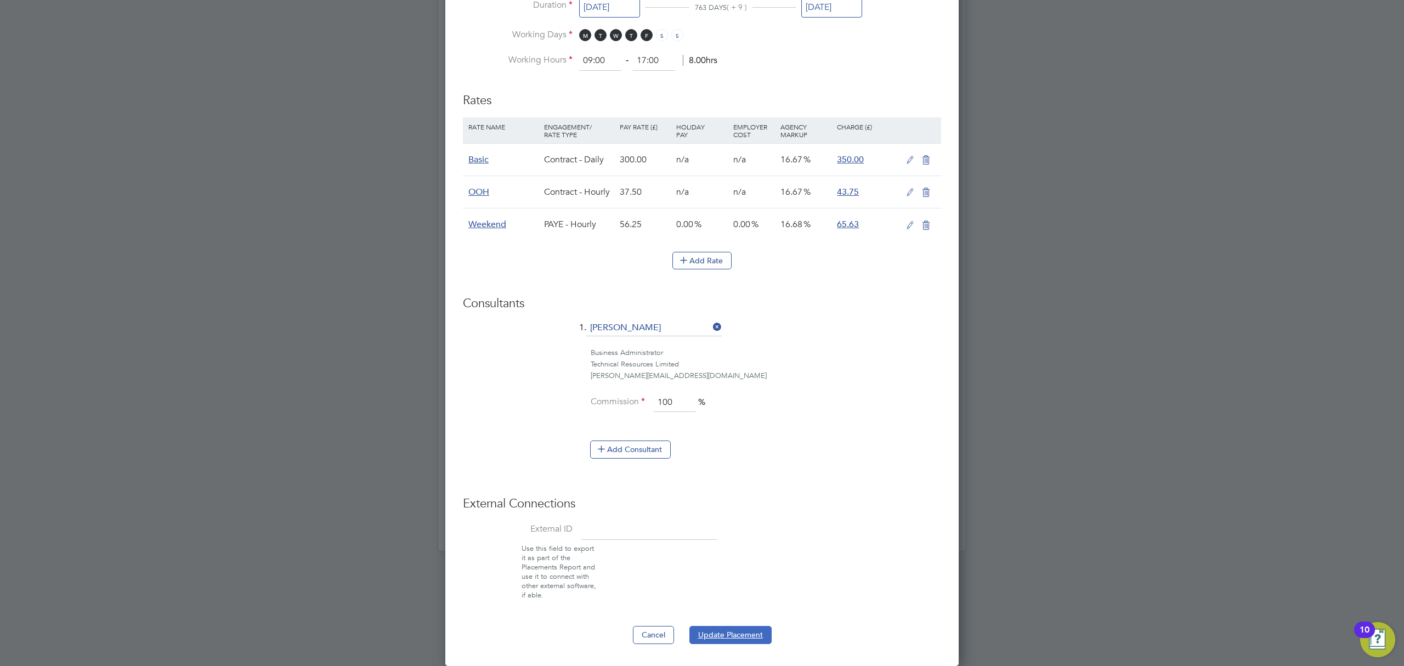
click at [755, 632] on button "Update Placement" at bounding box center [730, 635] width 82 height 18
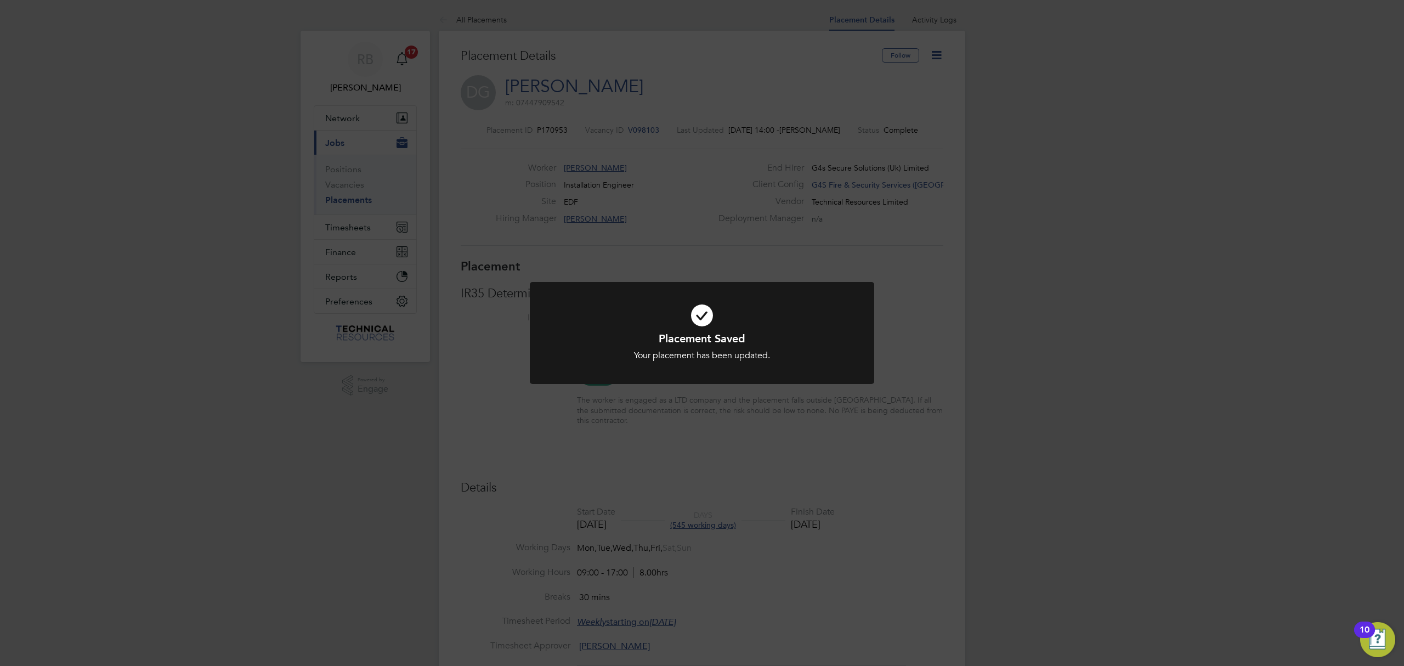
drag, startPoint x: 1040, startPoint y: 289, endPoint x: 1036, endPoint y: 295, distance: 7.9
click at [1040, 289] on div "Placement Saved Your placement has been updated. Cancel Okay" at bounding box center [702, 333] width 1404 height 666
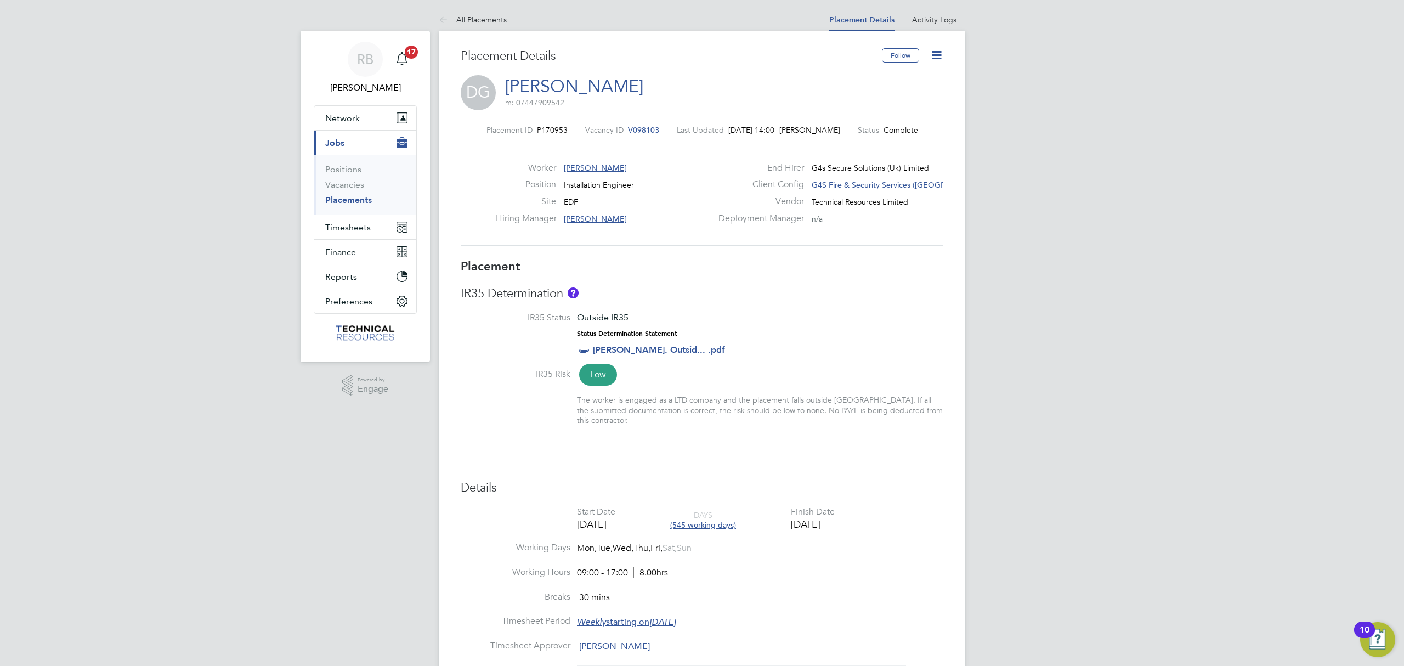
drag, startPoint x: 481, startPoint y: 27, endPoint x: 1192, endPoint y: 246, distance: 743.8
click at [481, 27] on li "All Placements" at bounding box center [473, 20] width 68 height 22
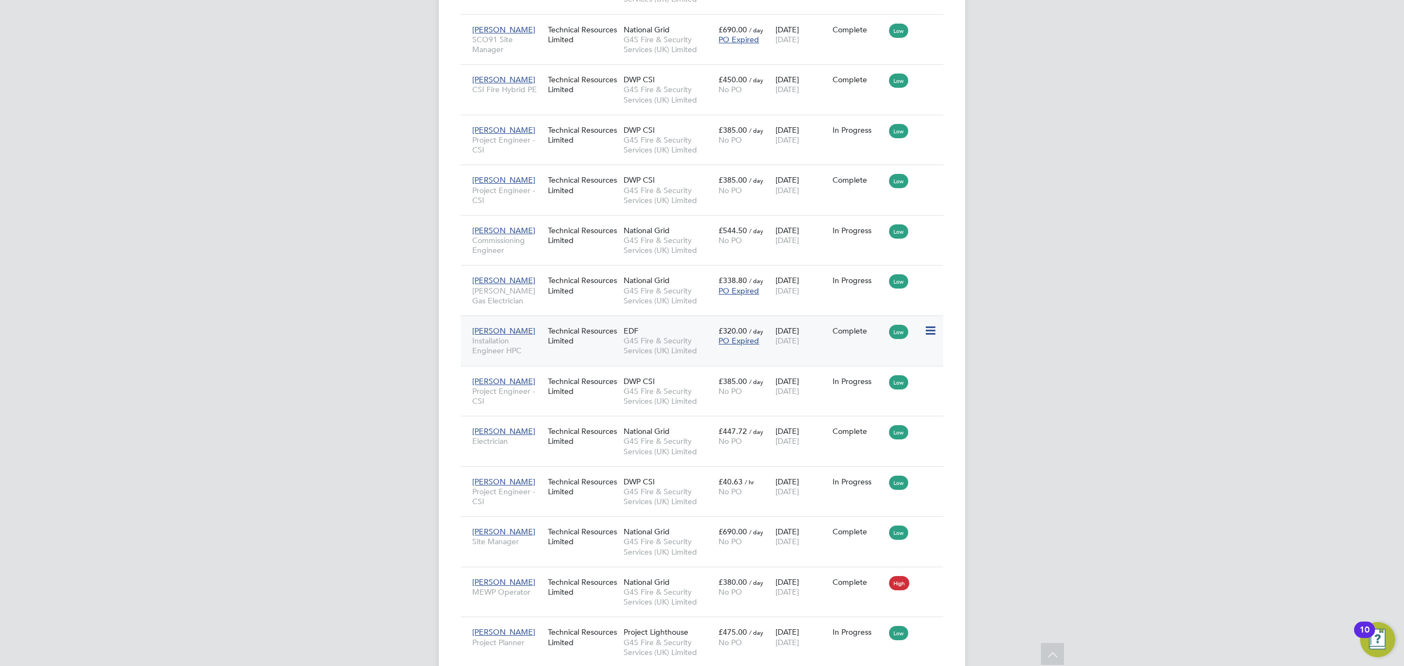
click at [799, 343] on span "01 Aug 2025" at bounding box center [788, 341] width 24 height 10
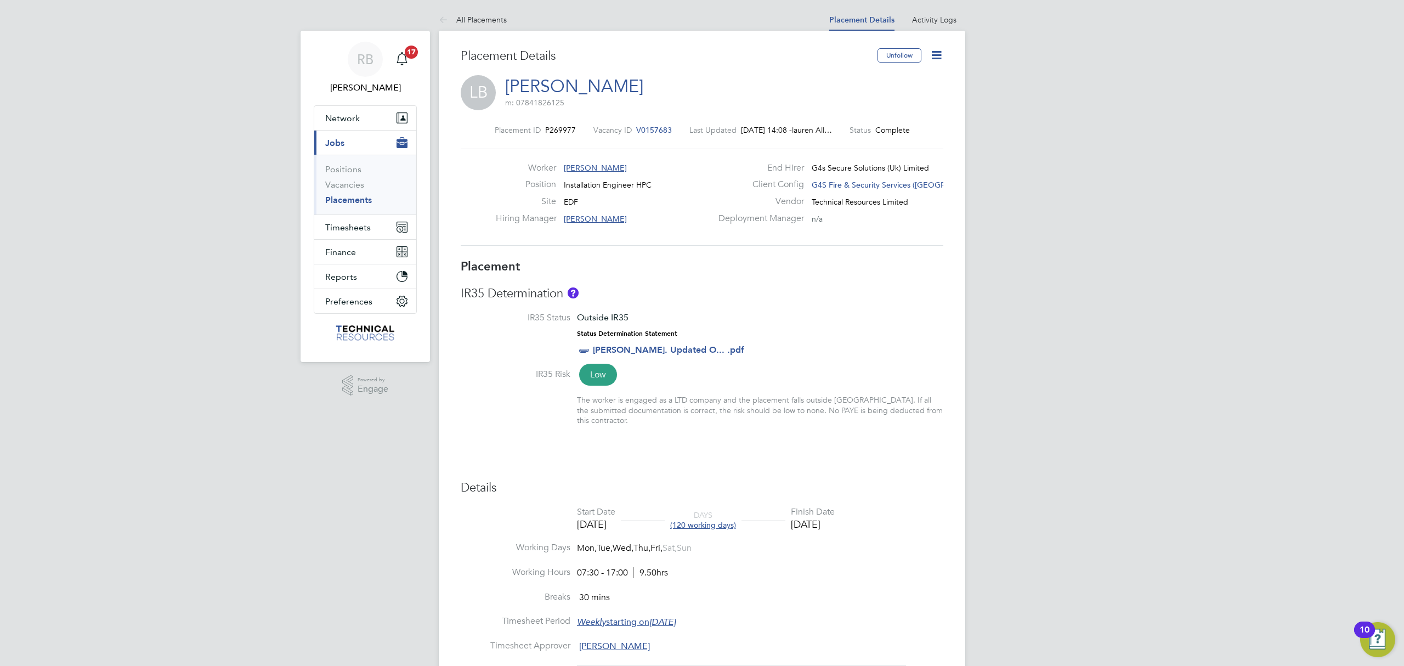
click at [932, 60] on icon at bounding box center [937, 55] width 14 height 14
click at [894, 80] on li "Edit Placement e" at bounding box center [901, 81] width 81 height 15
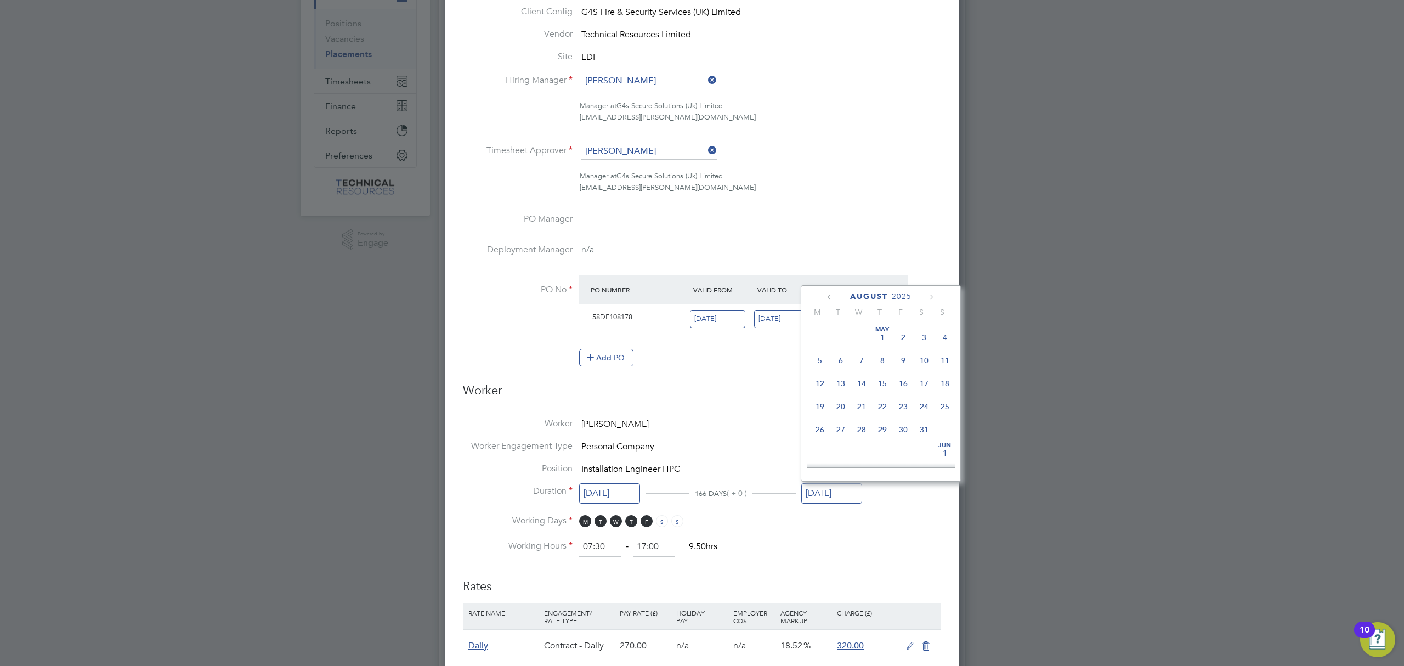
click at [828, 496] on input "01 Aug 2025" at bounding box center [831, 493] width 61 height 20
click at [946, 411] on span "10" at bounding box center [945, 401] width 21 height 21
type input "10 Aug 2025"
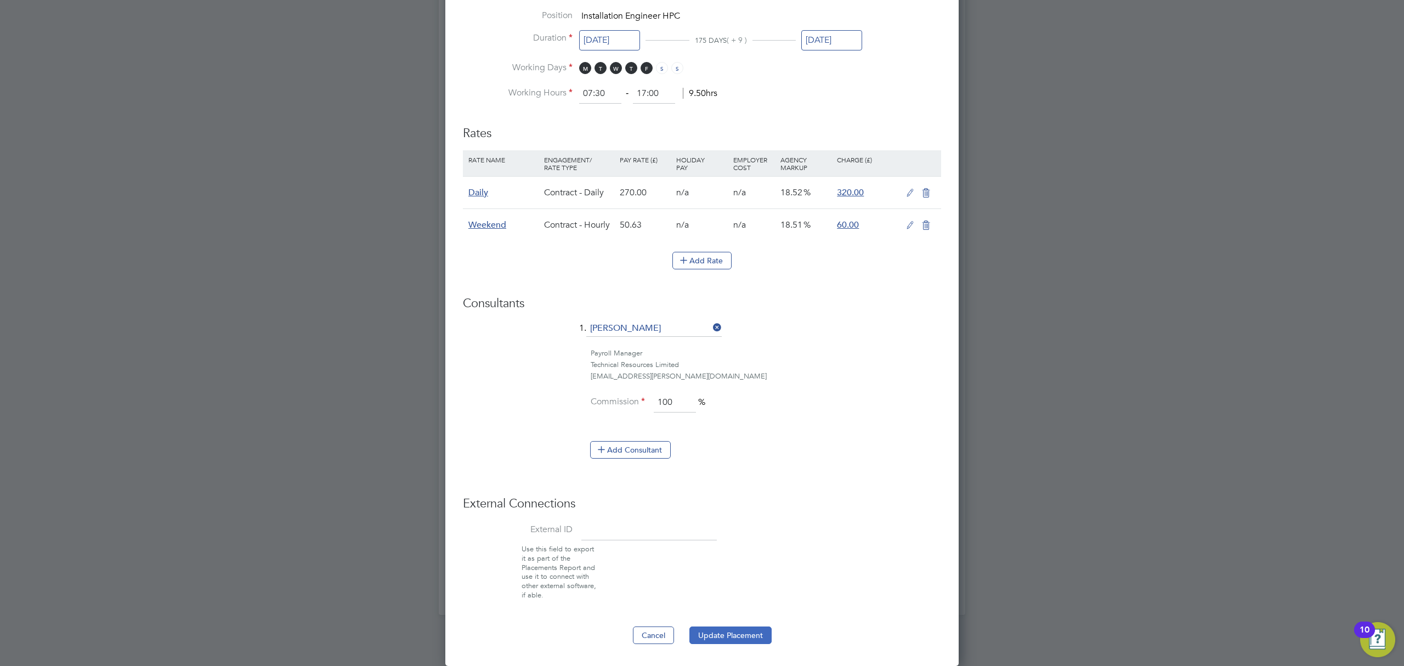
click at [750, 635] on button "Update Placement" at bounding box center [730, 635] width 82 height 18
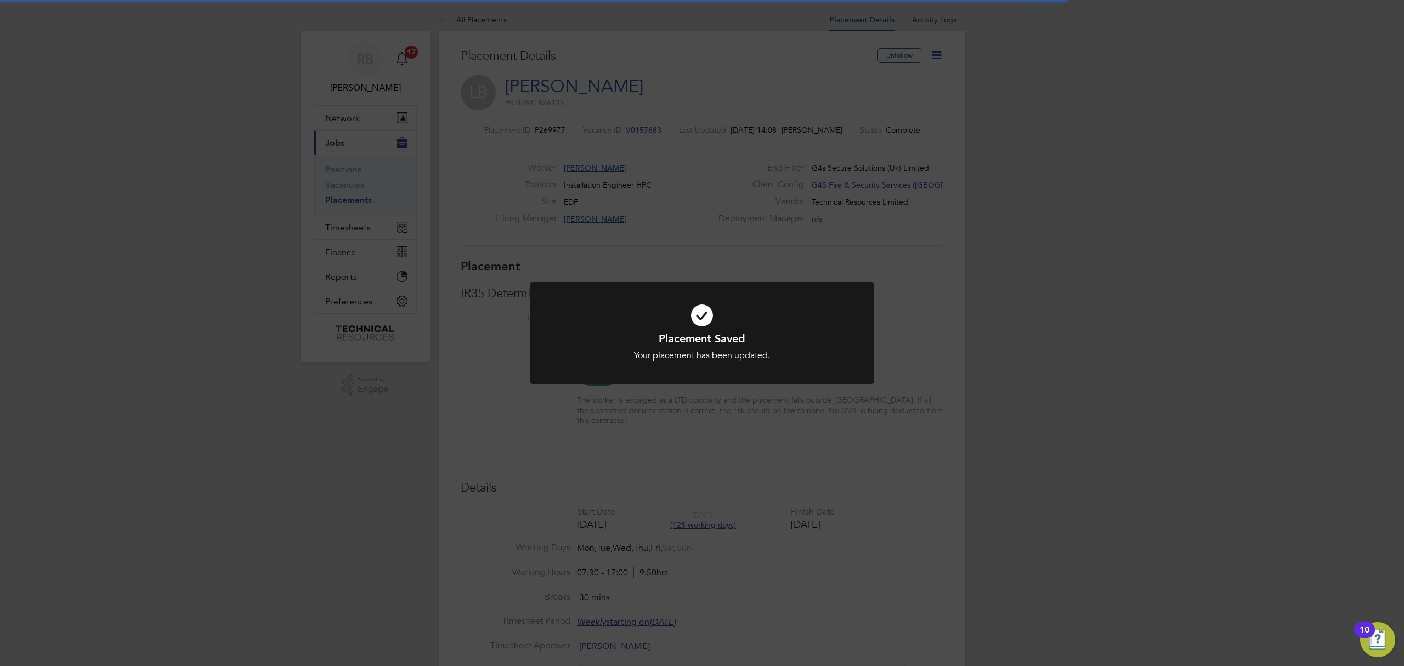
click at [1008, 473] on div "Placement Saved Your placement has been updated. Cancel Okay" at bounding box center [702, 333] width 1404 height 666
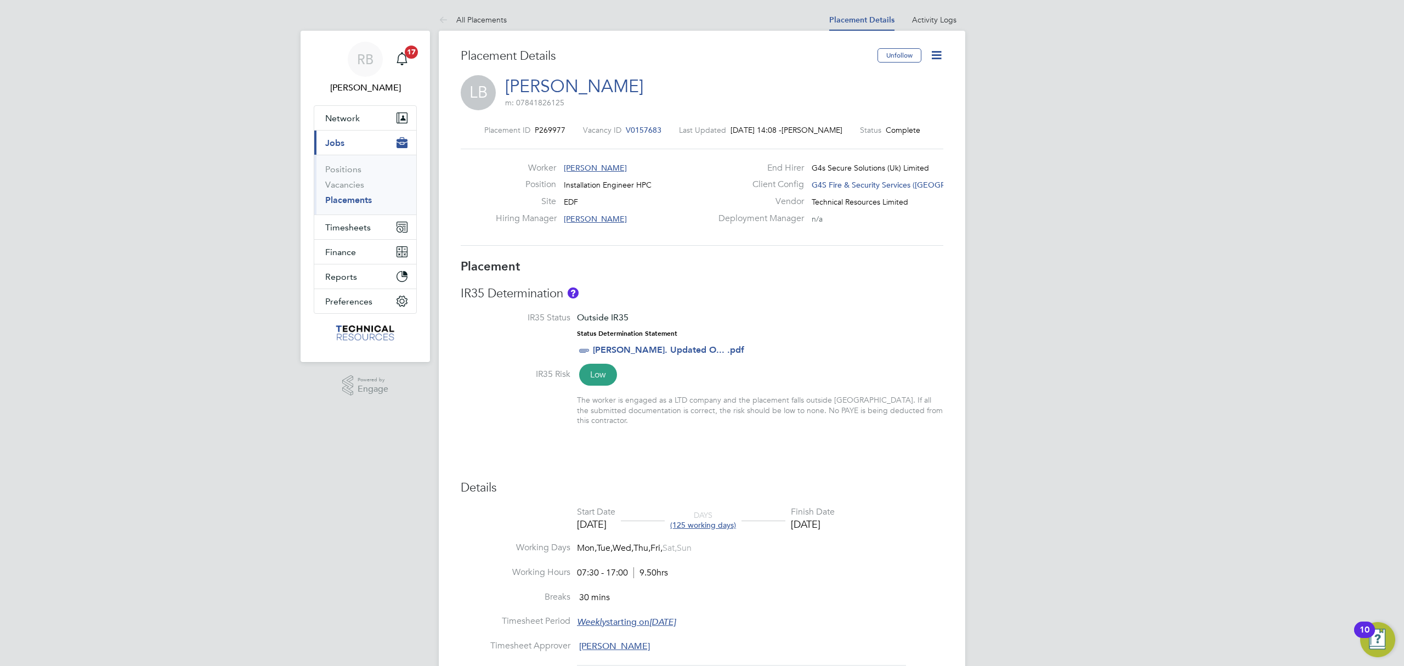
drag, startPoint x: 470, startPoint y: 14, endPoint x: 801, endPoint y: 656, distance: 722.7
click at [470, 13] on li "All Placements" at bounding box center [473, 20] width 68 height 22
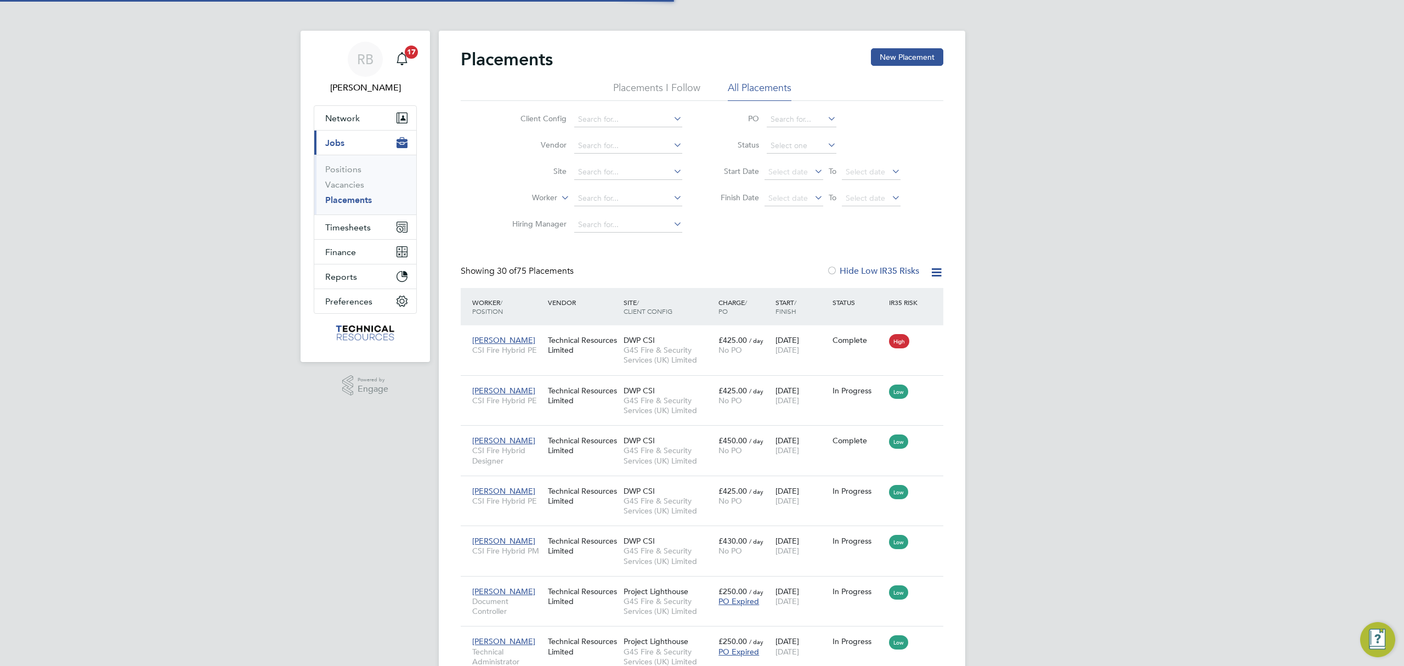
scroll to position [41, 77]
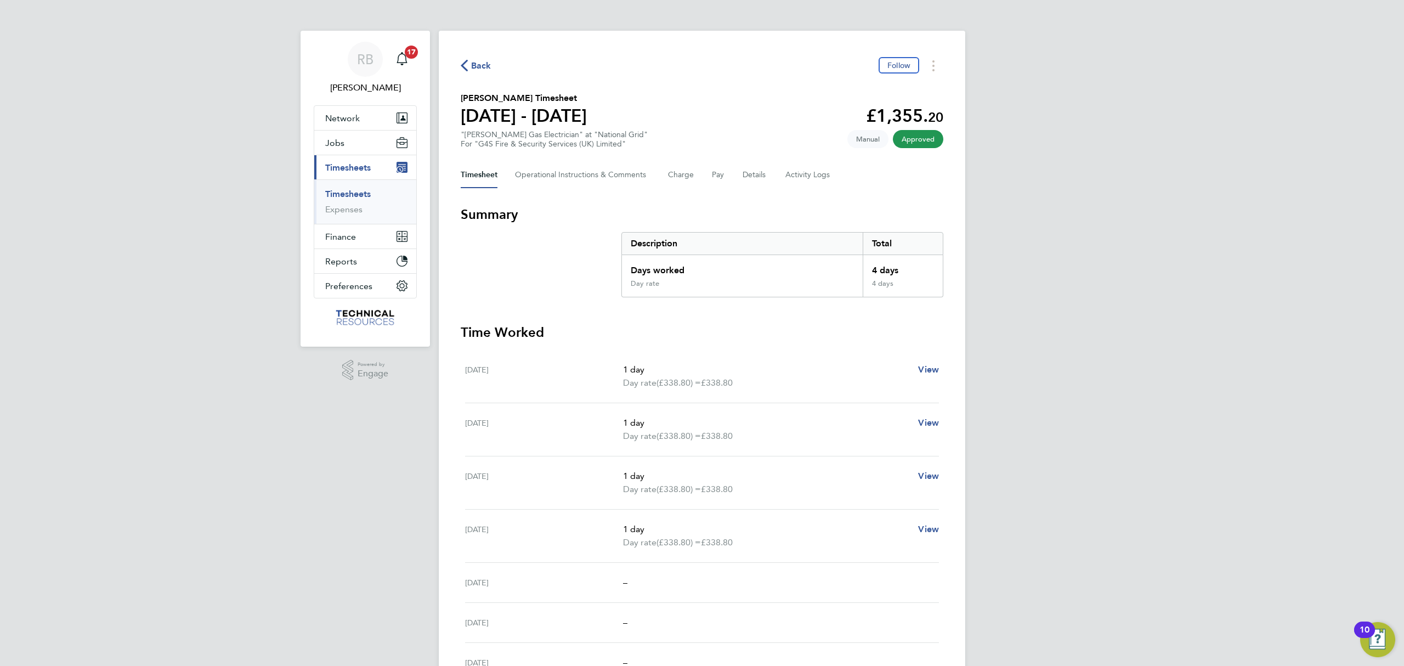
click at [1109, 328] on div "RB Rianna Bowles Notifications 17 Applications: Network Team Members Businesses…" at bounding box center [702, 389] width 1404 height 779
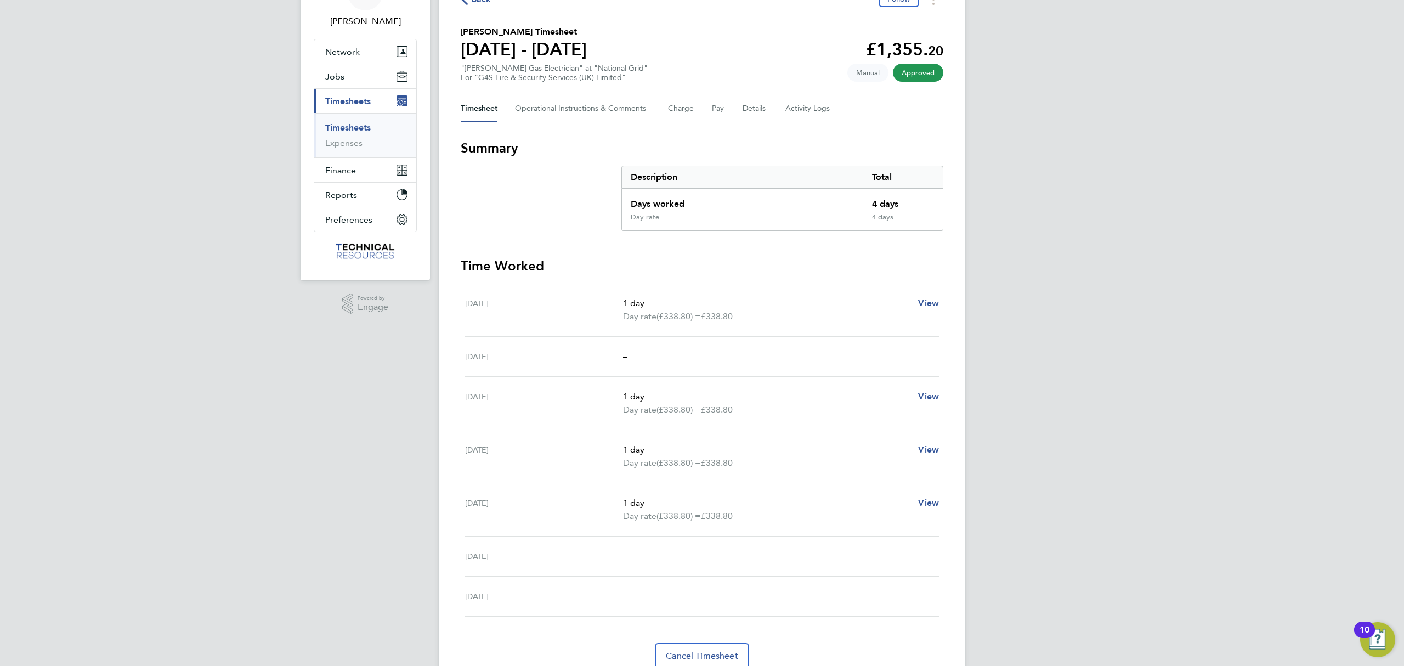
scroll to position [41, 0]
